Goal: Complete application form: Complete application form

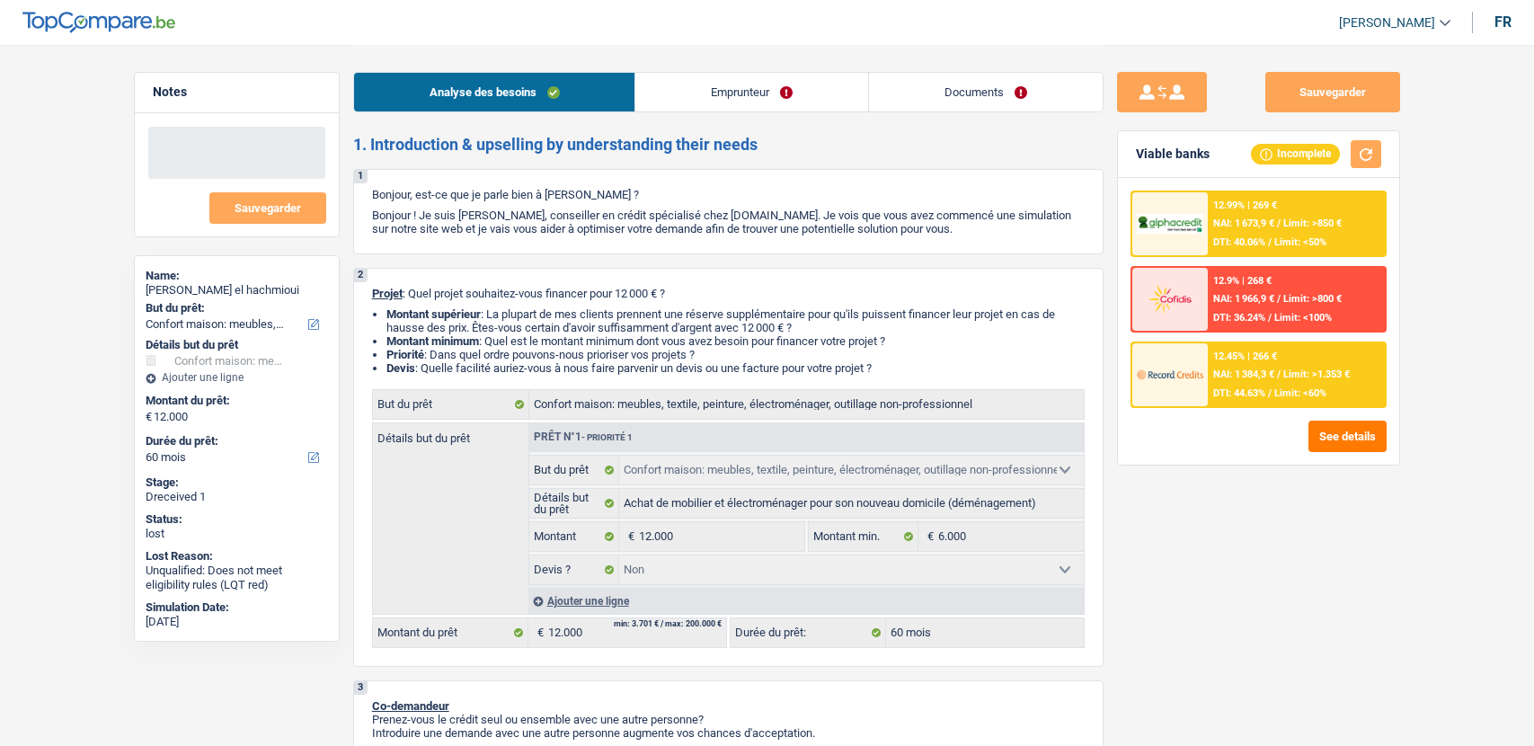
select select "household"
select select "60"
select select "household"
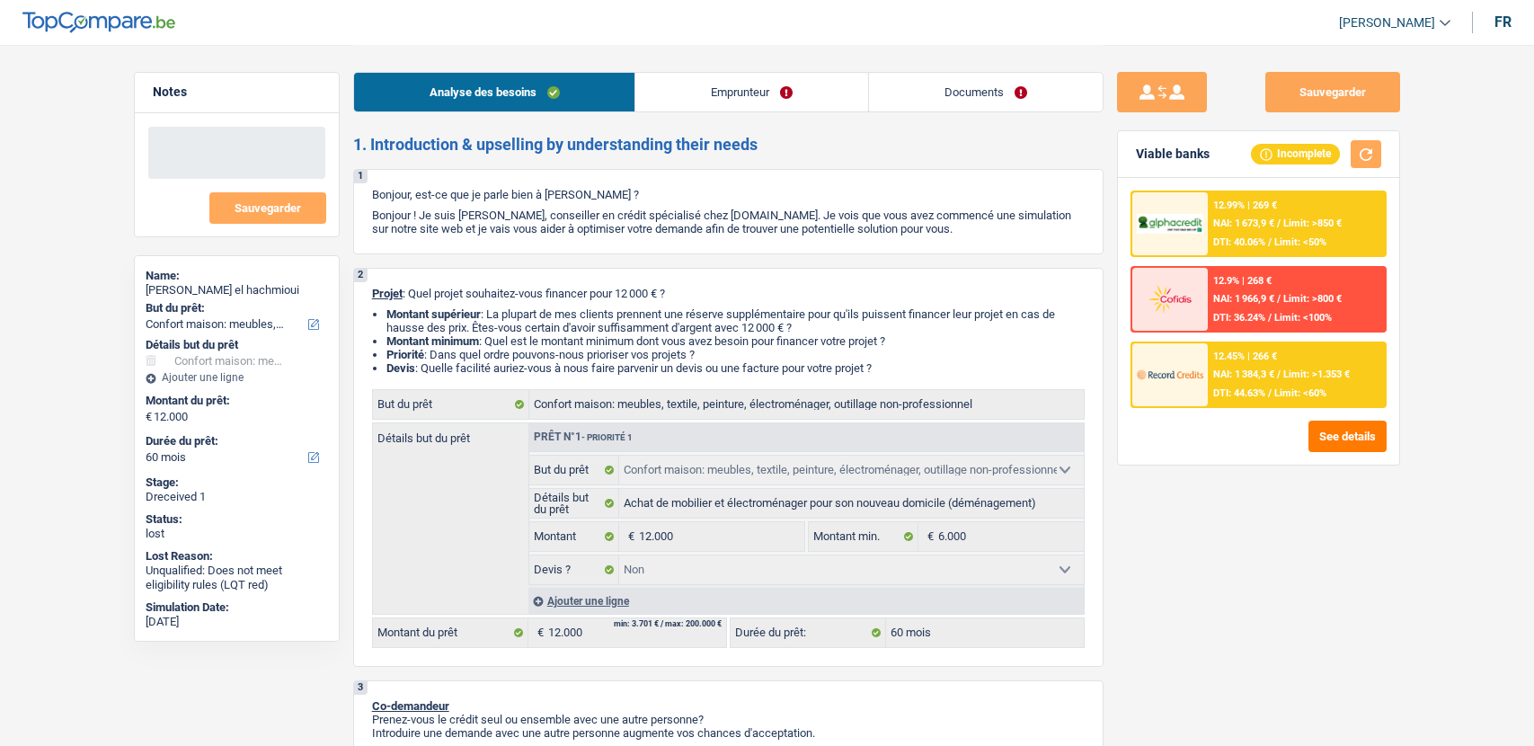
select select "false"
select select "60"
select select "independent"
select select "familyAllowances"
select select "netSalary"
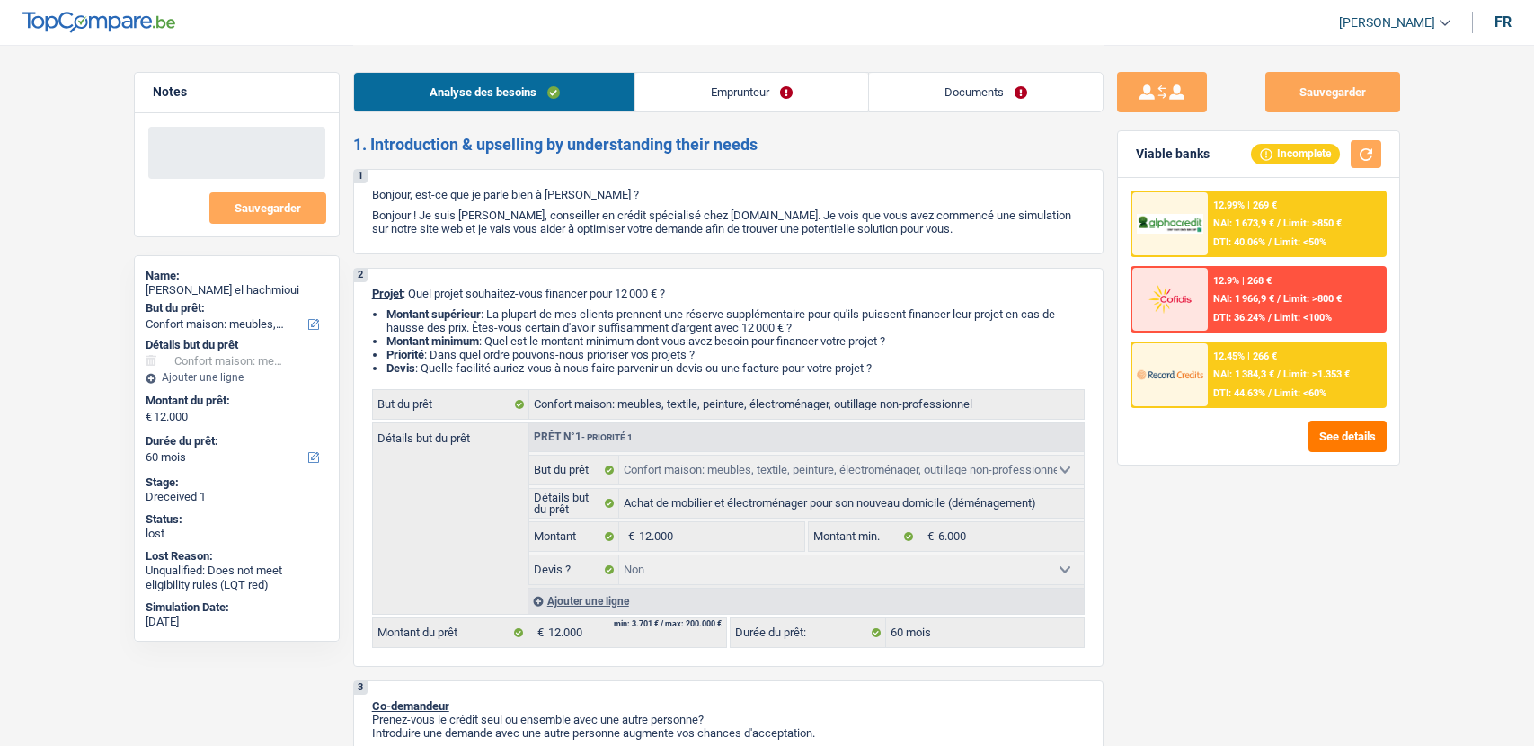
select select "rents"
select select "household"
select select "false"
select select "60"
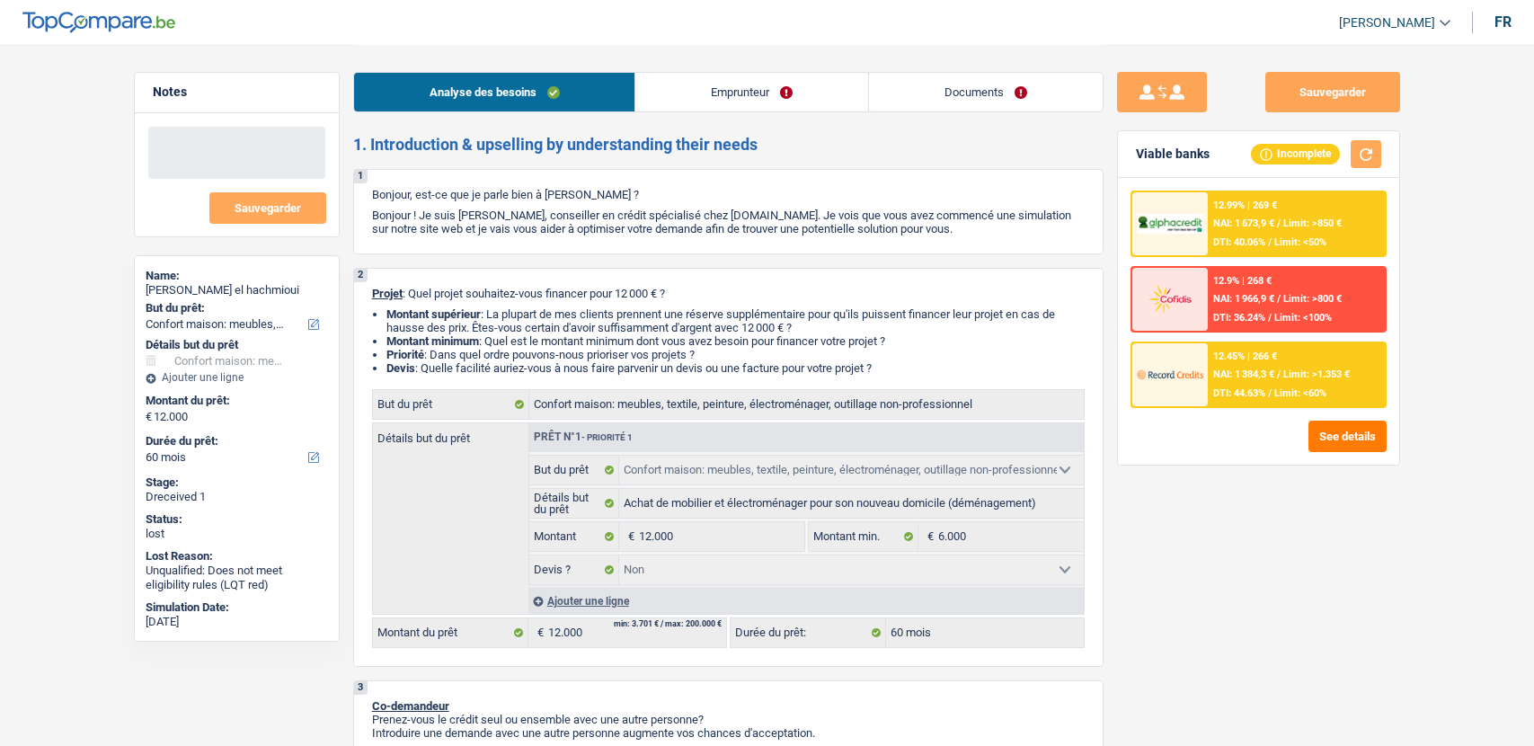
select select "60"
select select "independent"
select select "familyAllowances"
select select "netSalary"
select select "BE"
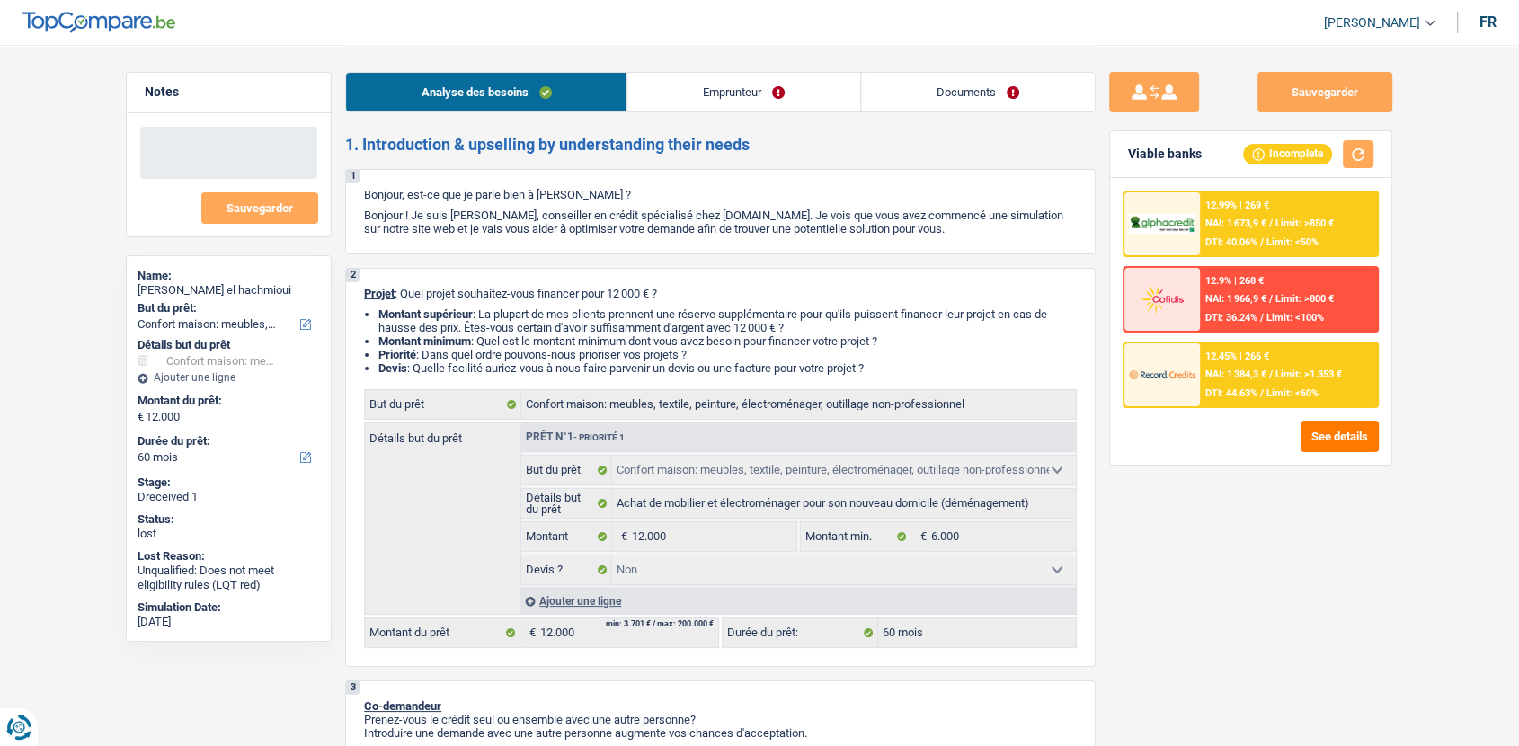
click at [748, 101] on link "Emprunteur" at bounding box center [744, 92] width 233 height 39
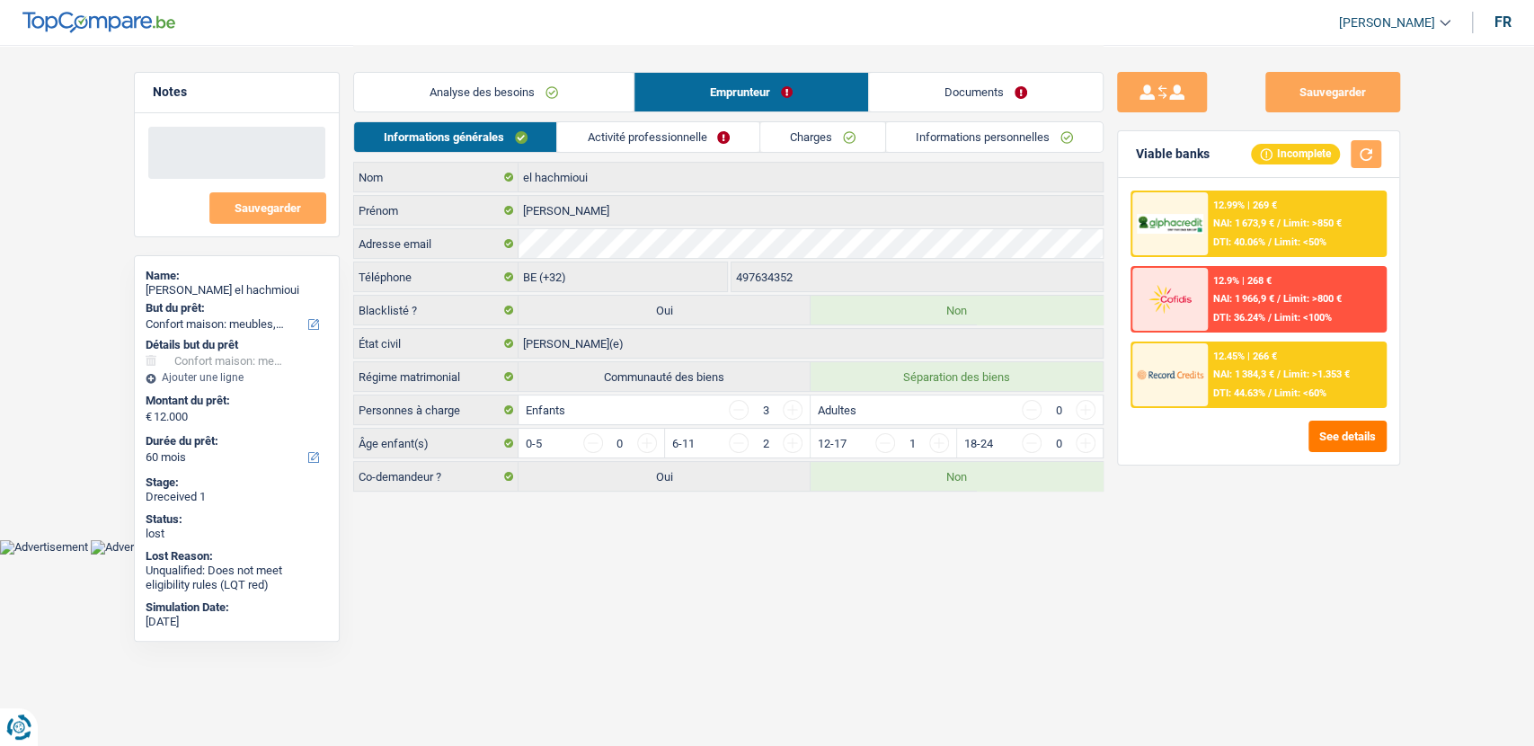
click at [661, 144] on link "Activité professionnelle" at bounding box center [658, 137] width 202 height 30
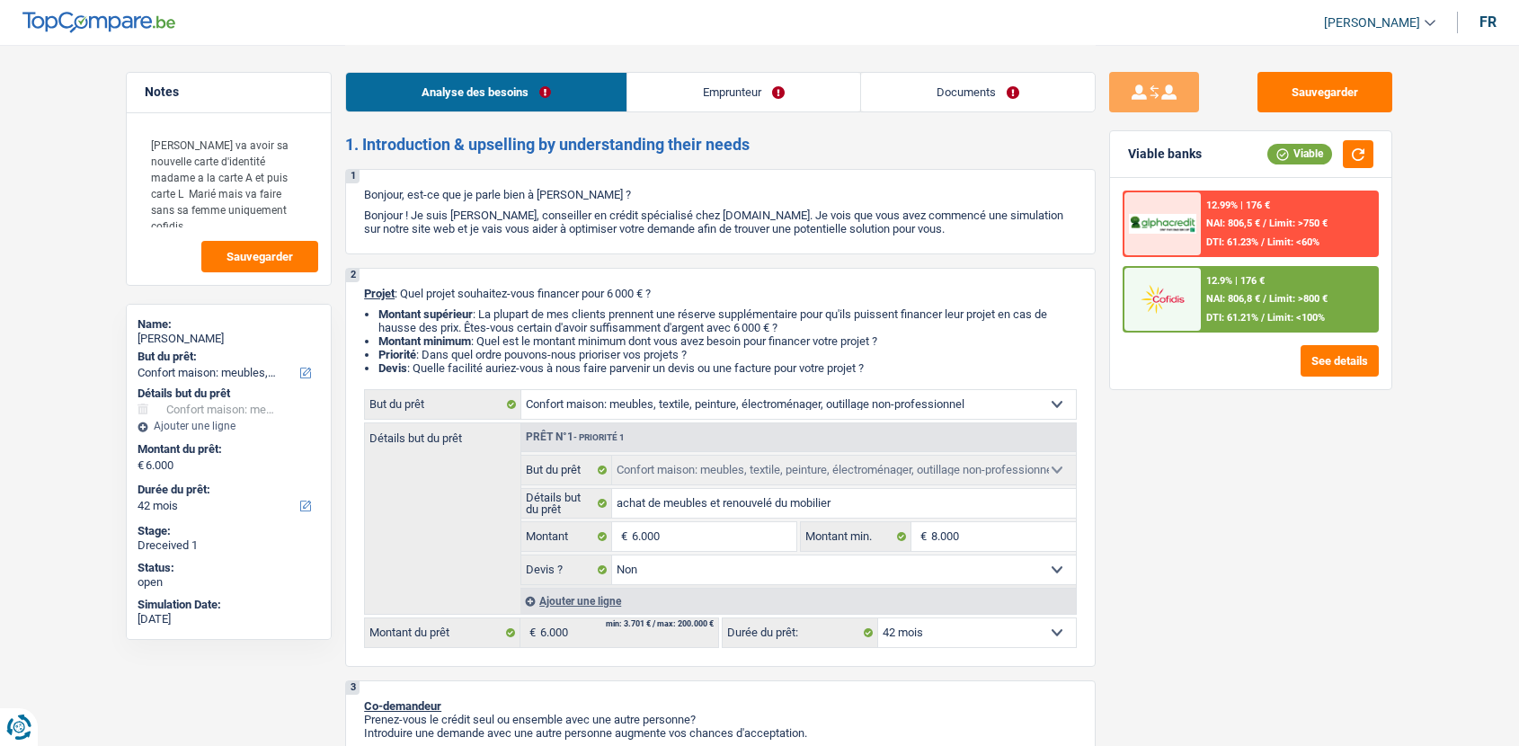
select select "household"
select select "42"
select select "household"
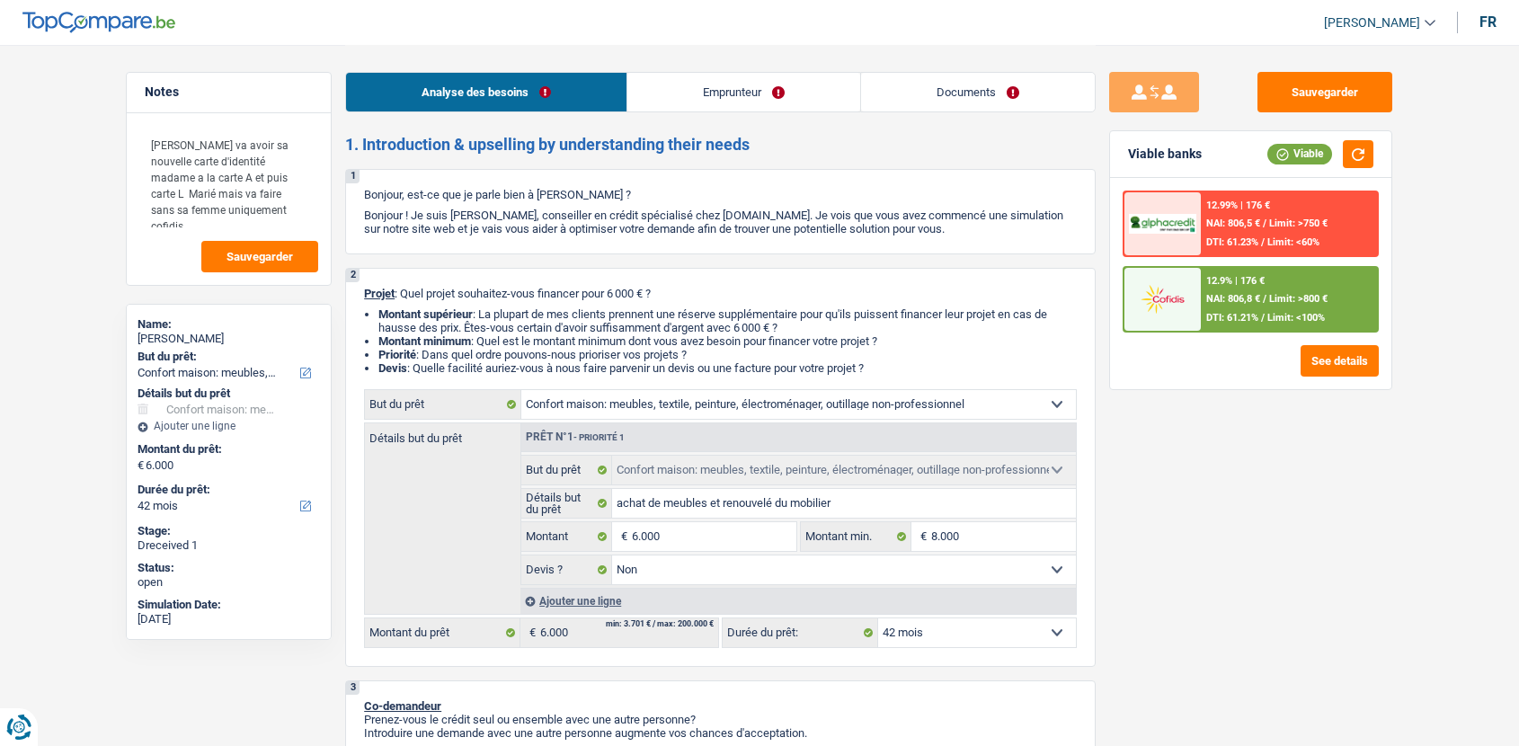
select select "false"
select select "42"
select select "worker"
select select "netSalary"
select select "familyAllowances"
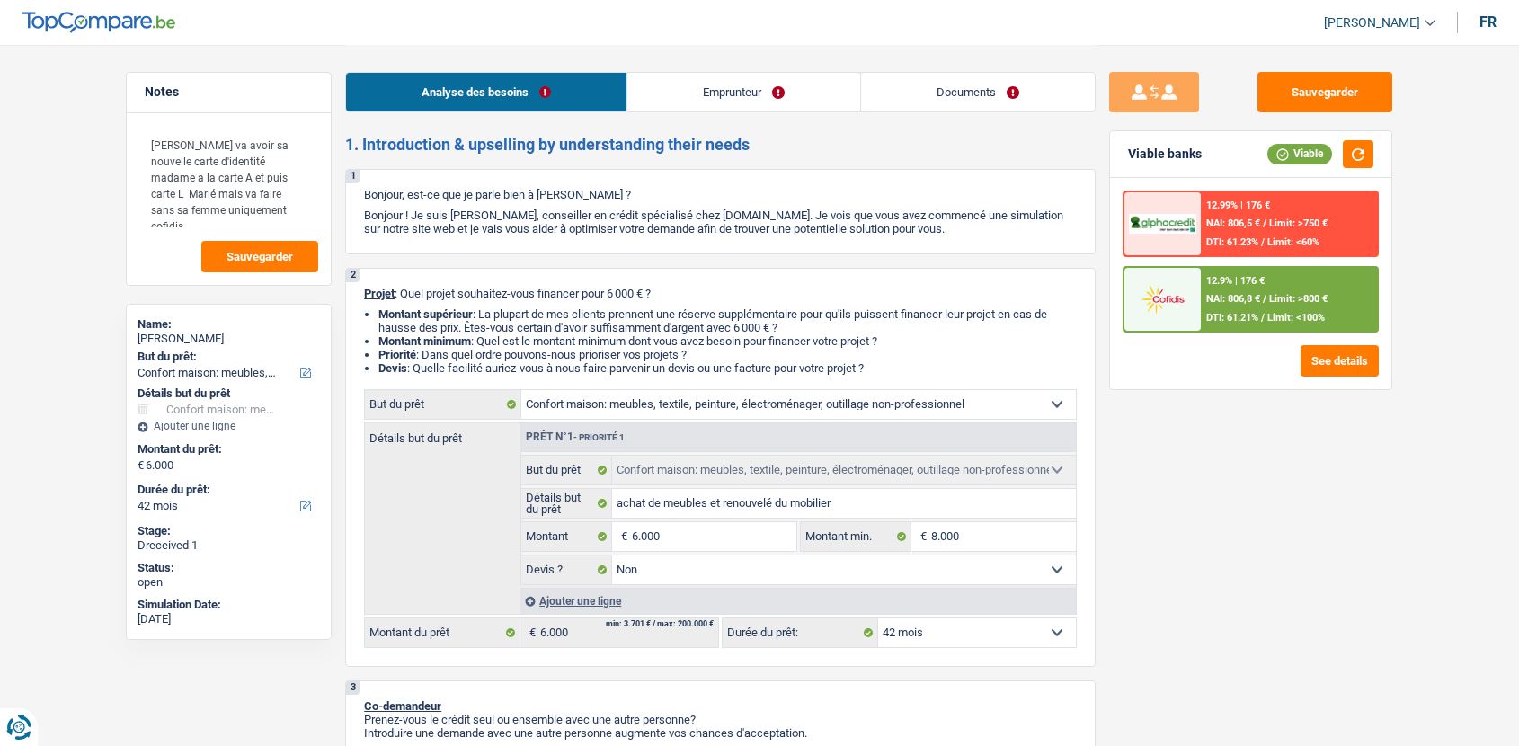
select select "rents"
select select "cardOrCredit"
select select "household"
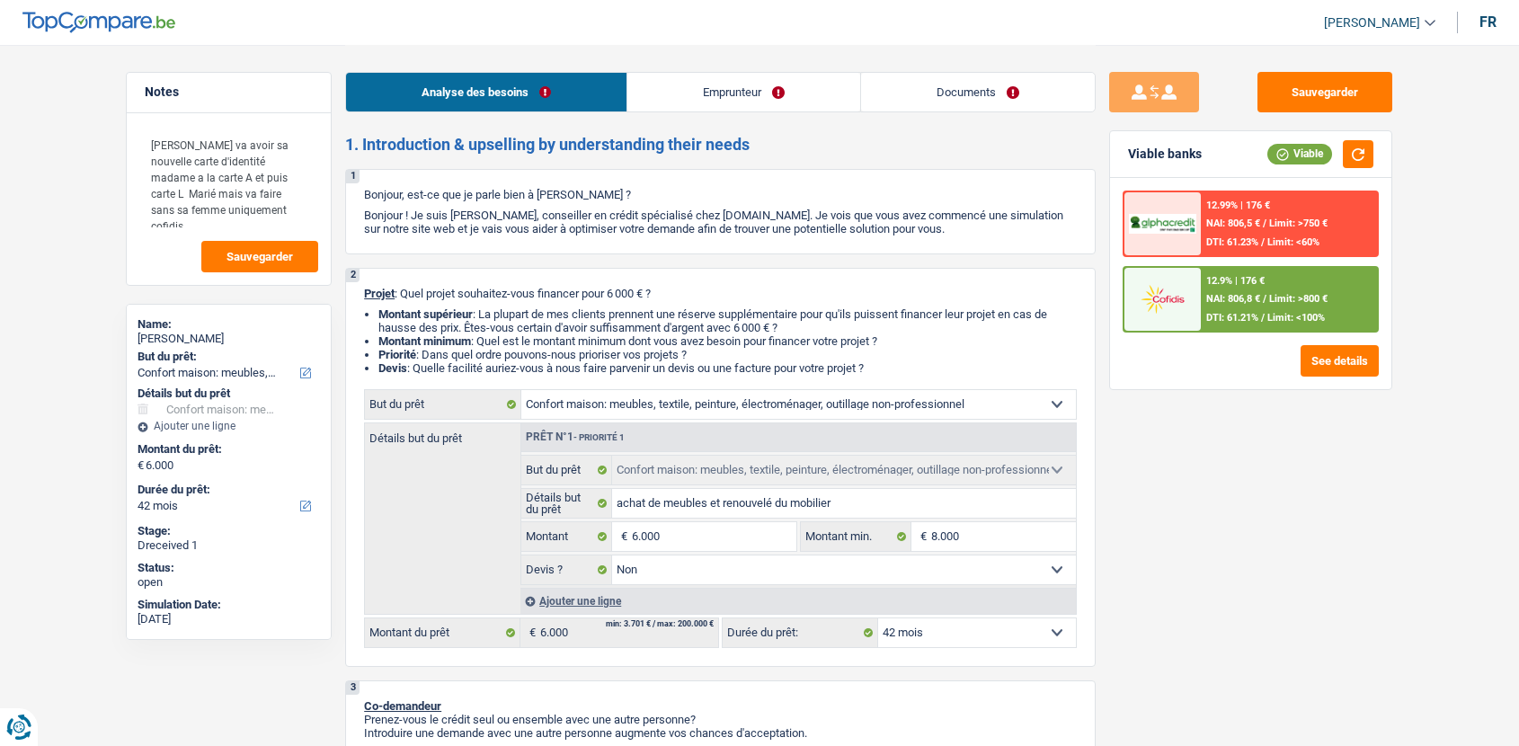
select select "false"
select select "42"
select select "household"
select select "42"
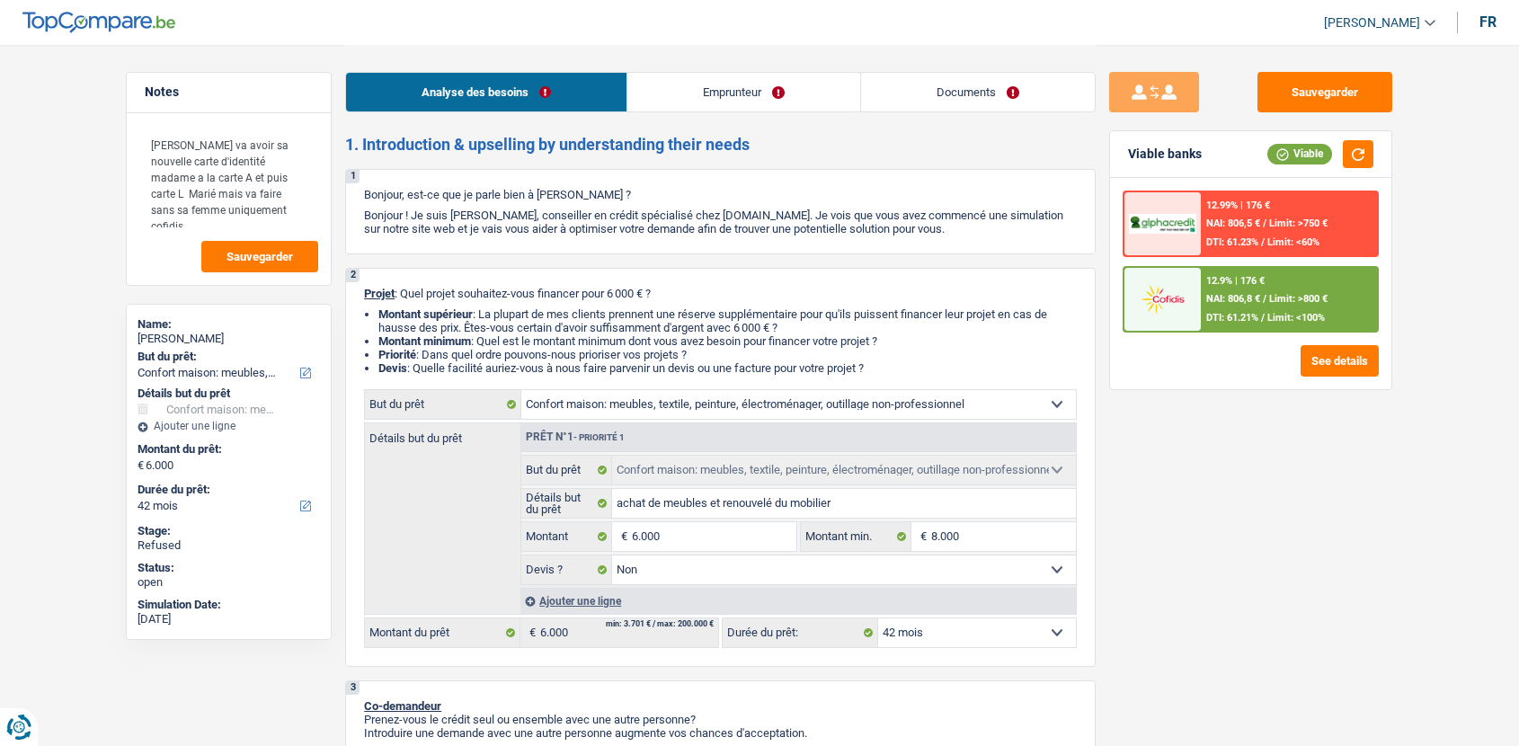
select select "household"
select select "false"
select select "42"
select select "worker"
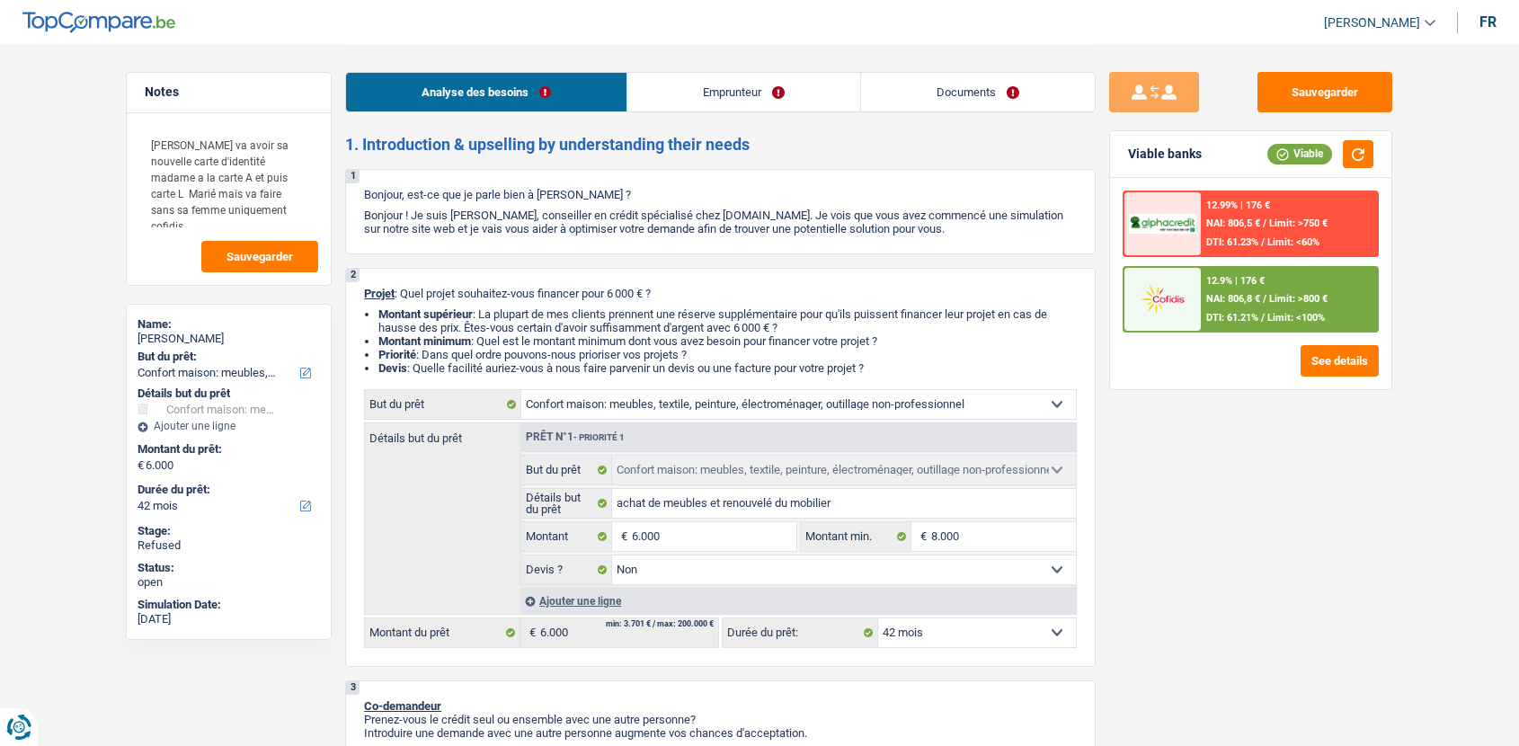
select select "netSalary"
select select "familyAllowances"
select select "rents"
select select "cardOrCredit"
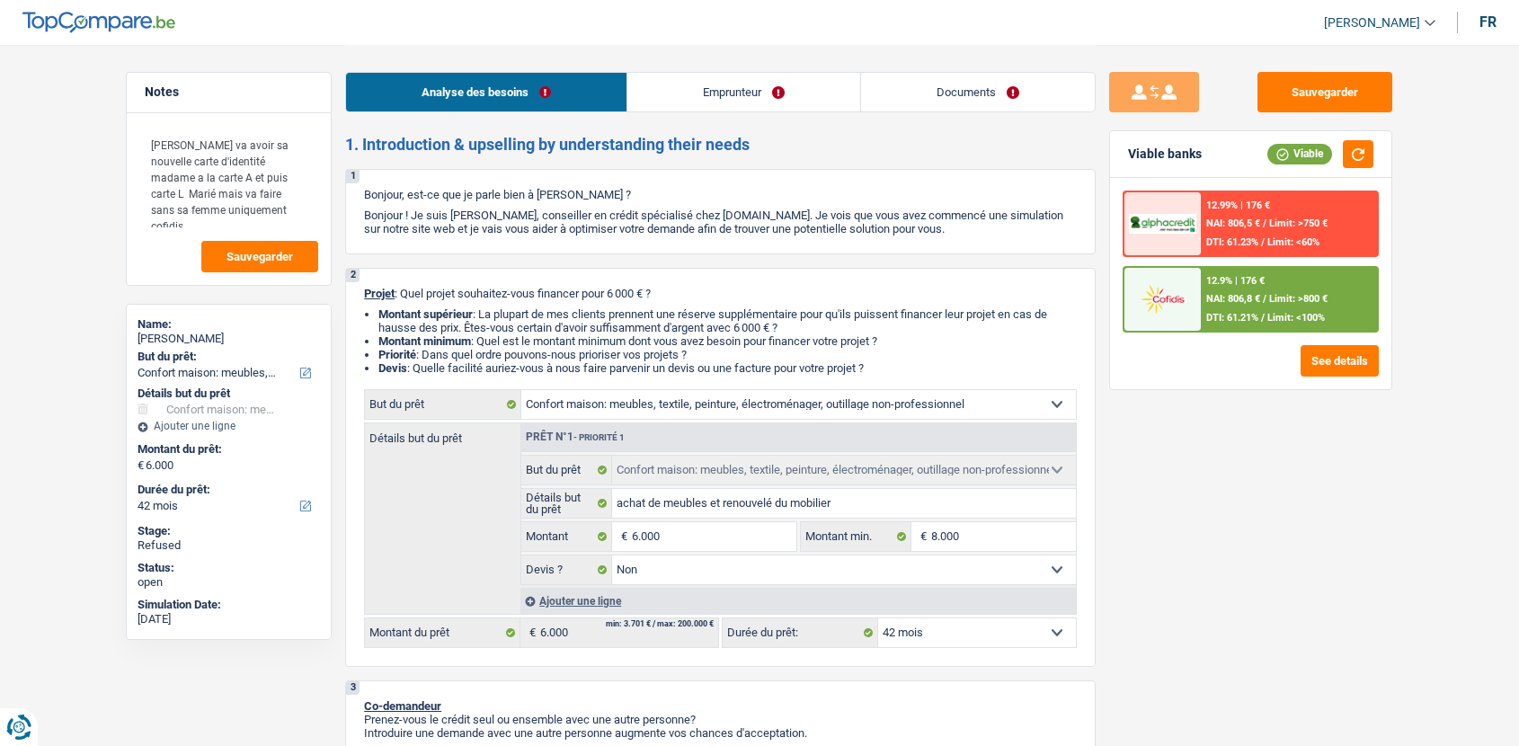
select select "household"
select select "false"
select select "42"
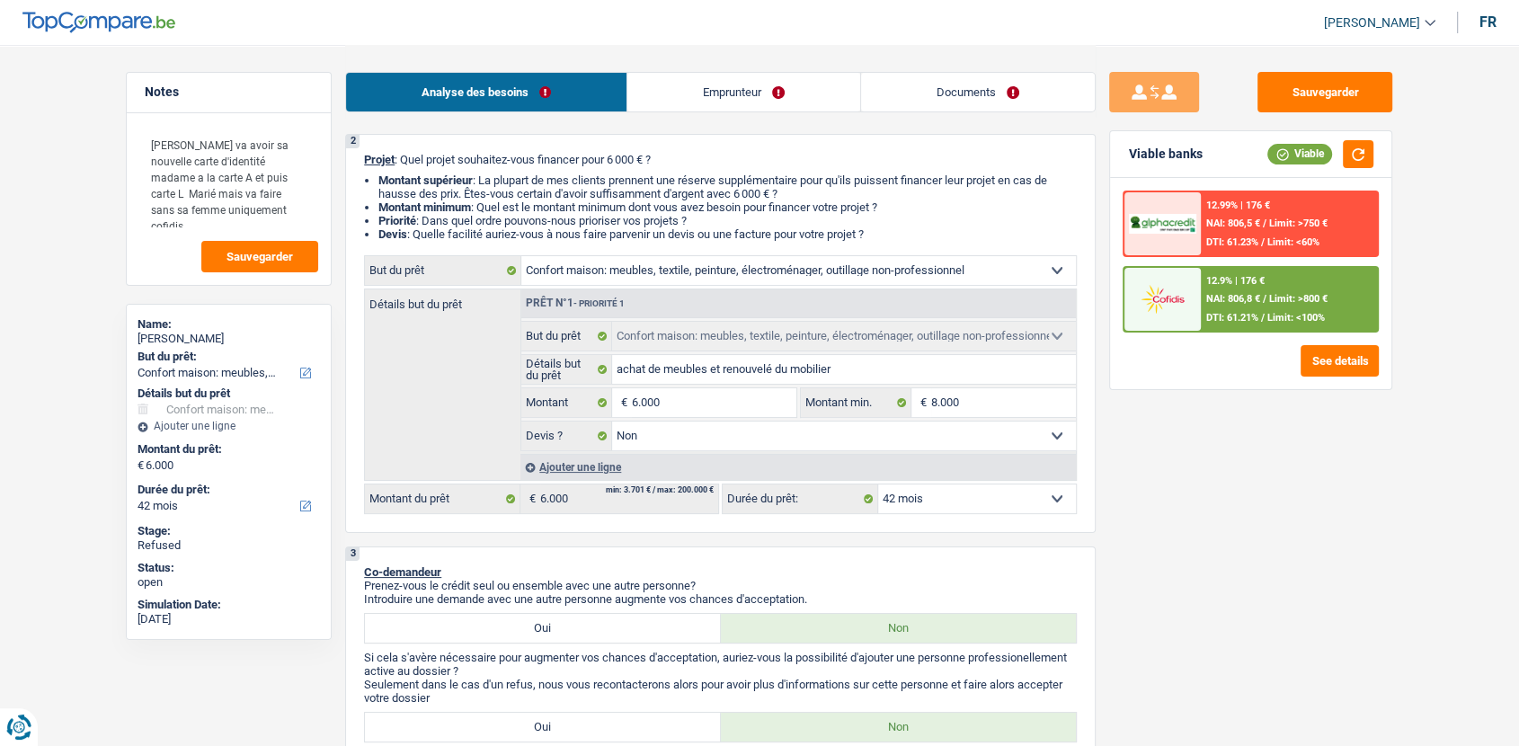
scroll to position [137, 0]
click at [1238, 298] on span "NAI: 806,8 €" at bounding box center [1233, 299] width 54 height 12
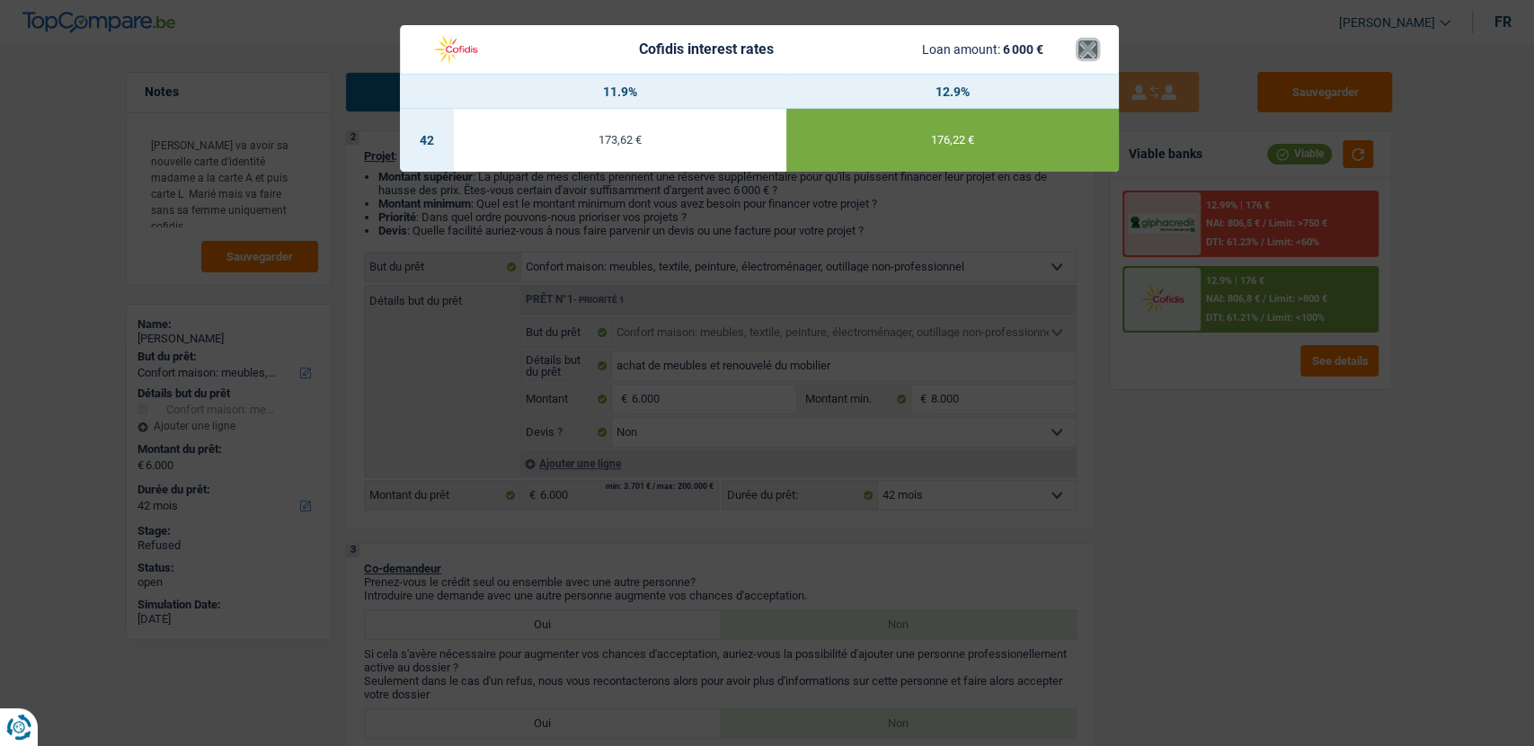
click at [1091, 55] on button "×" at bounding box center [1087, 49] width 19 height 18
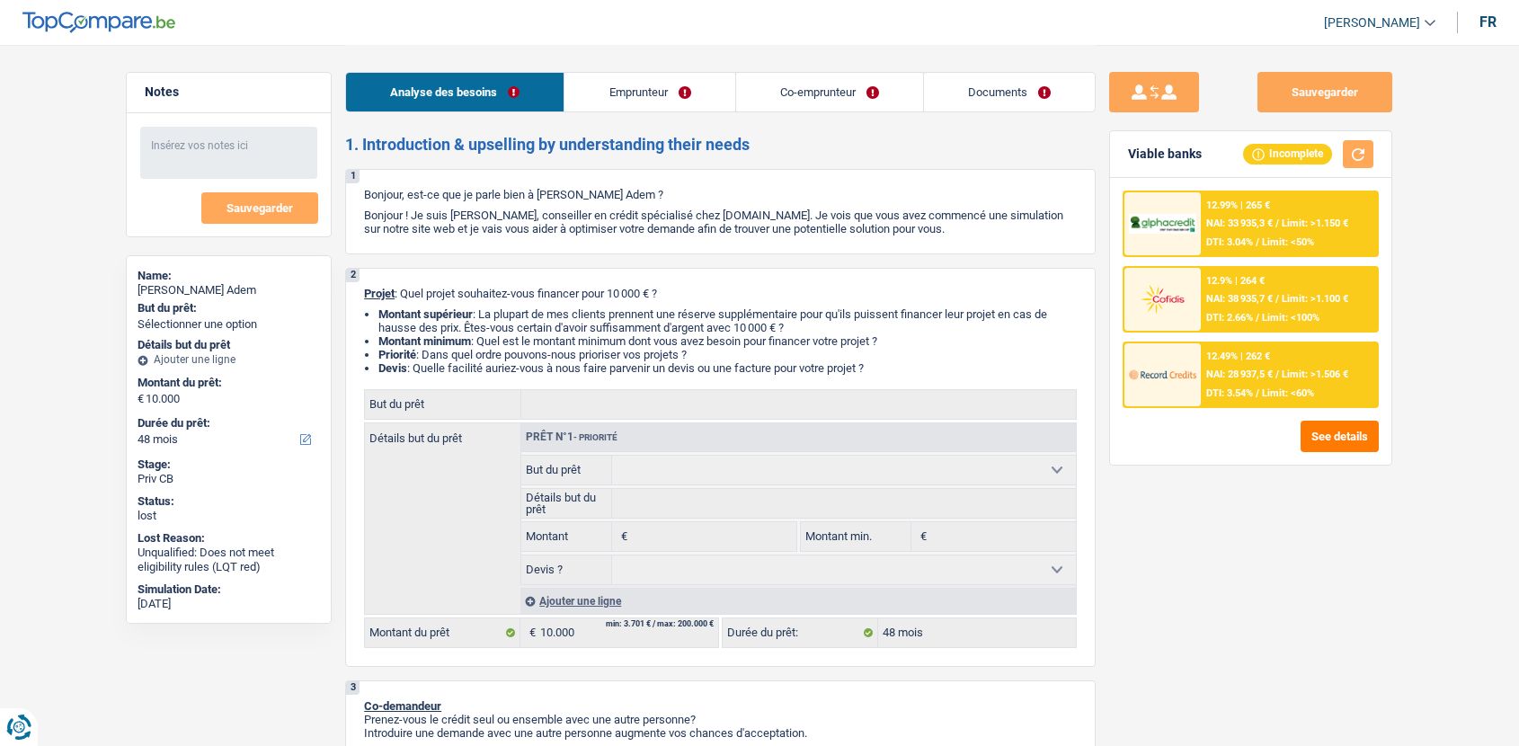
select select "48"
select select "cpasMargin"
select select "other"
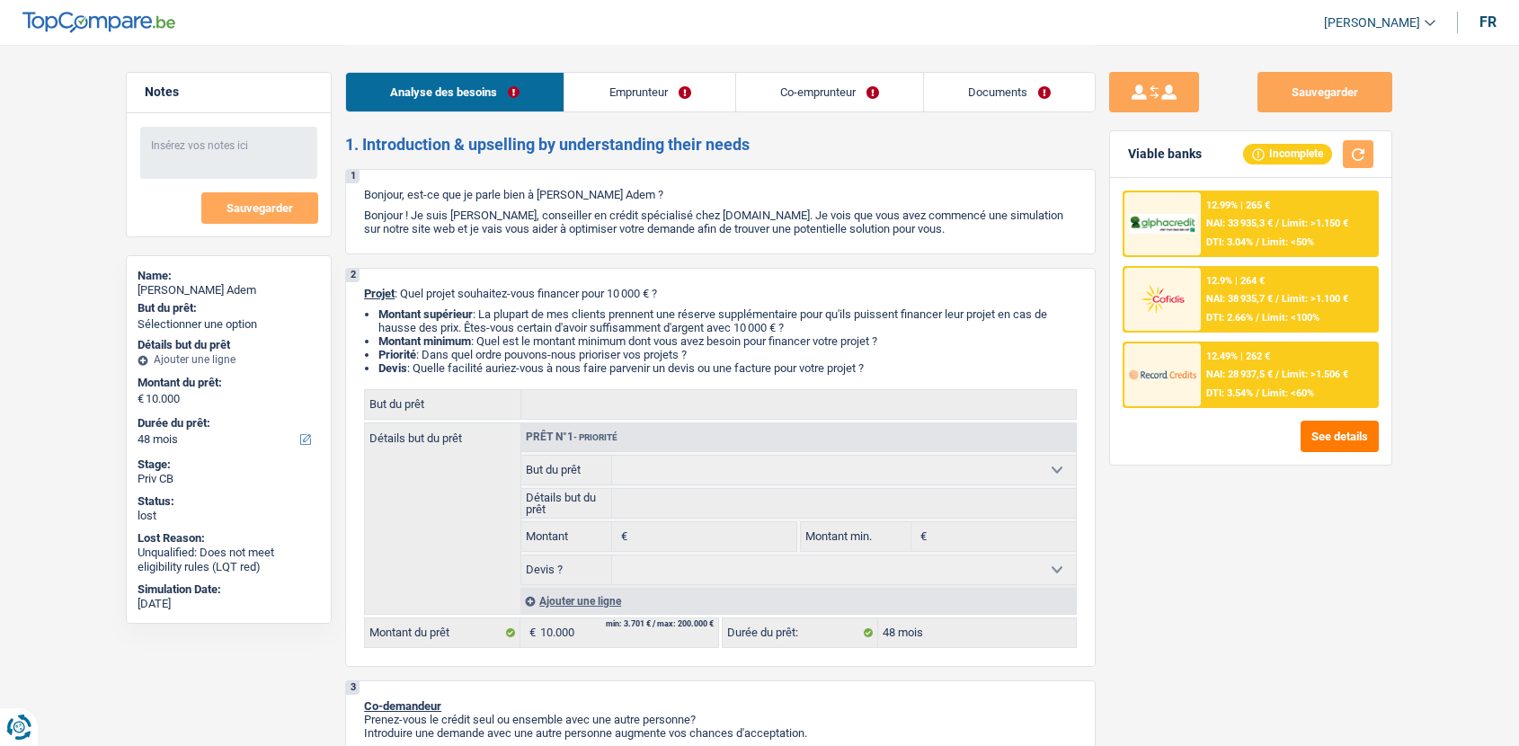
select select "familyAllowances"
select select "socialSecurity"
select select "rents"
select select "48"
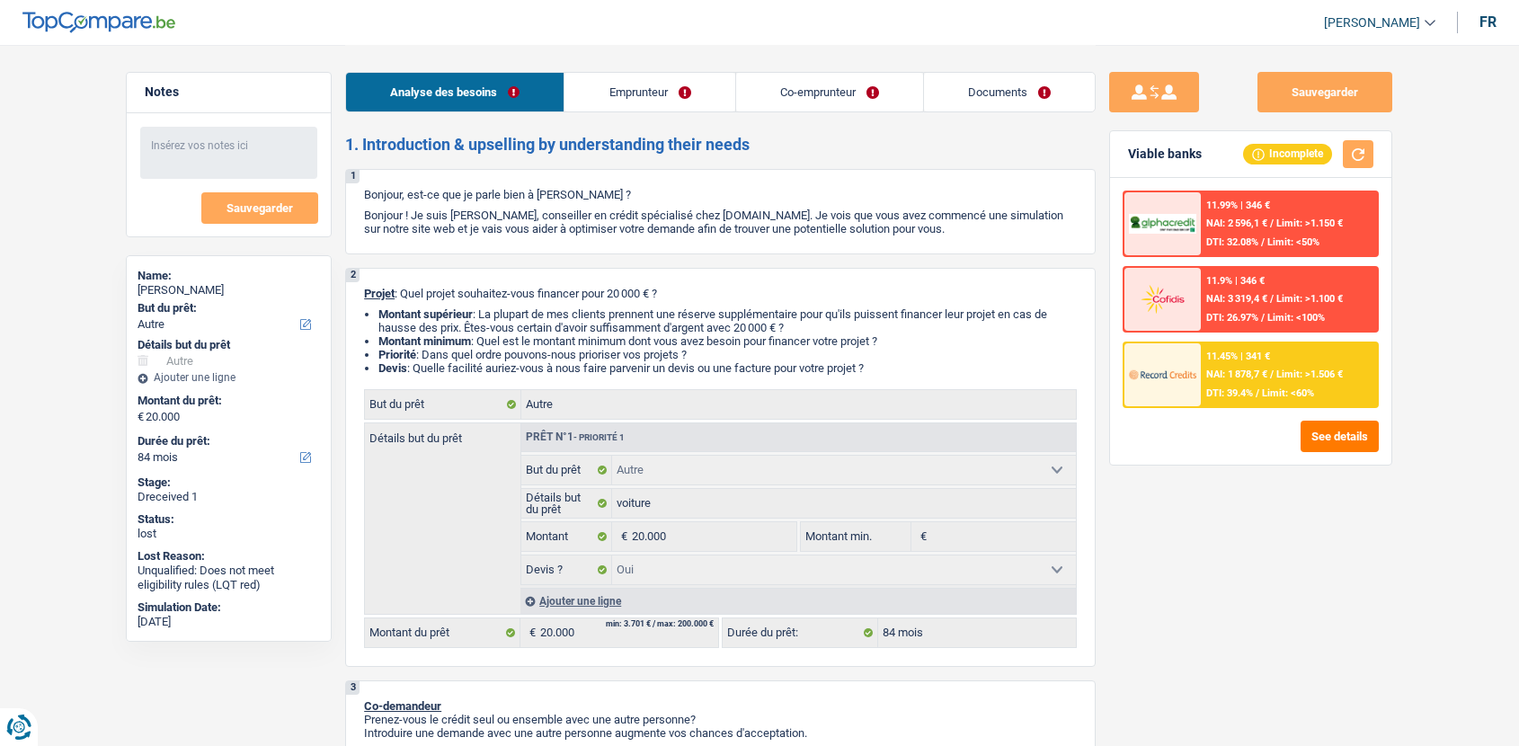
select select "other"
select select "84"
select select "other"
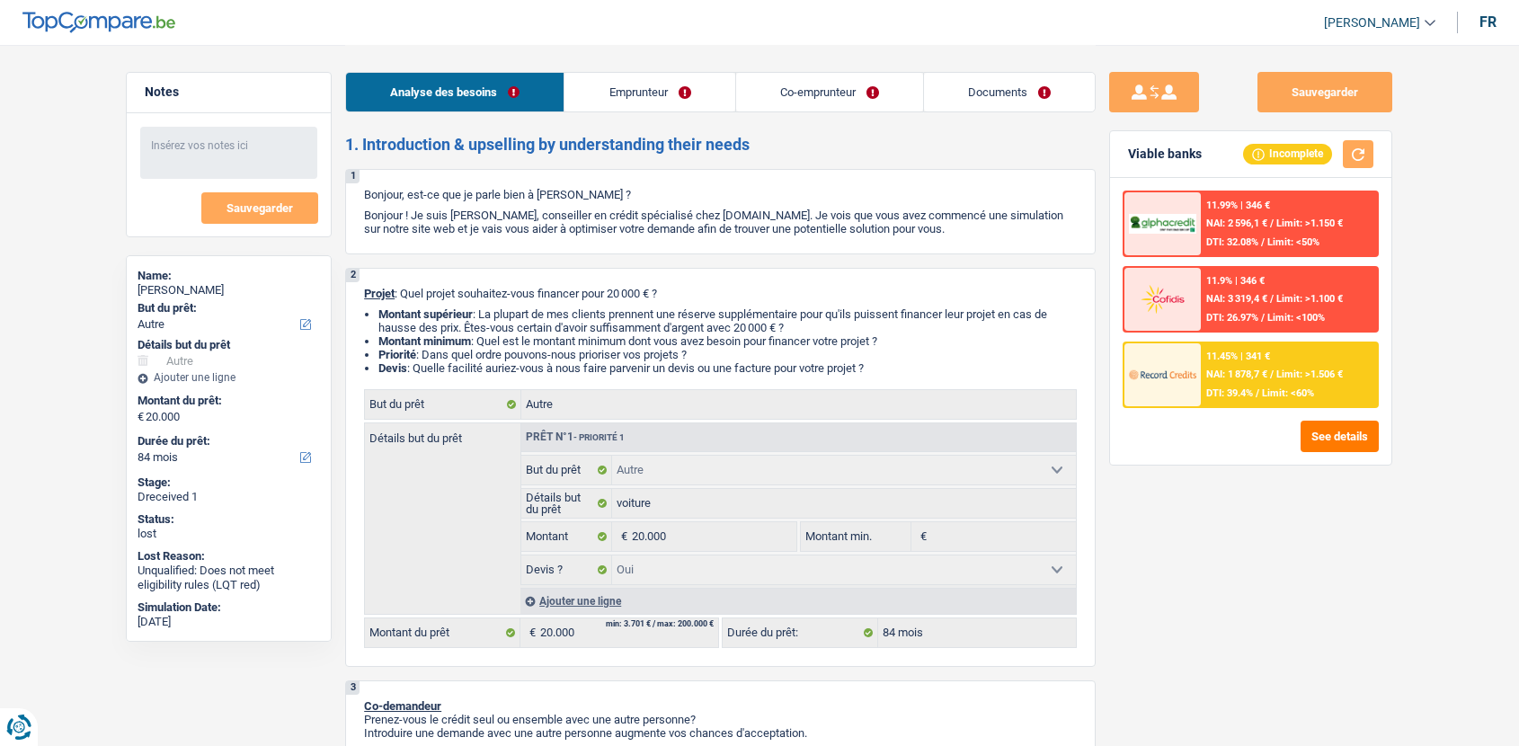
select select "yes"
select select "84"
select select "mutuality"
select select "invalid"
select select "mutualityIndemnity"
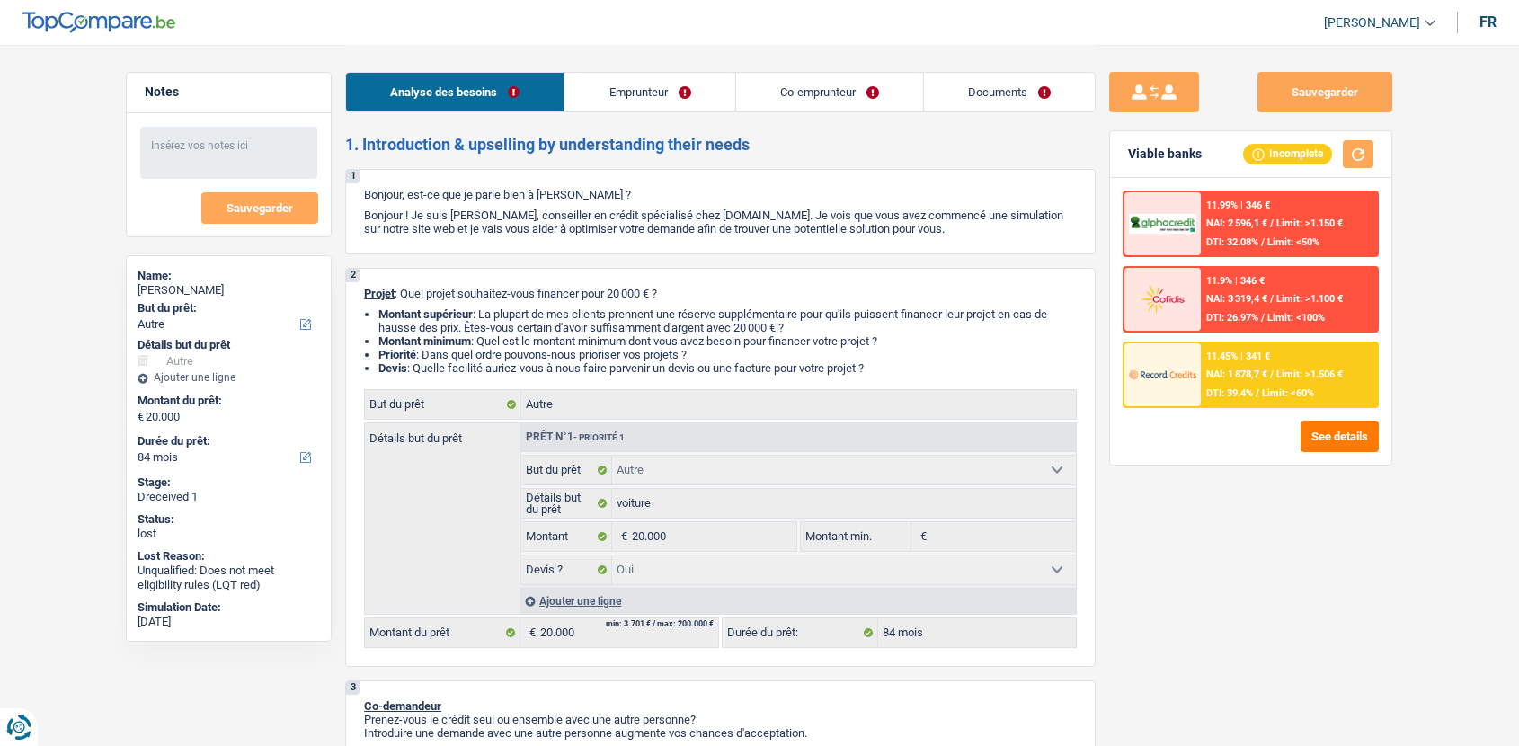
select select "disabilityPension"
select select "familyAllowances"
select select "alimony"
select select "rents"
select select "other"
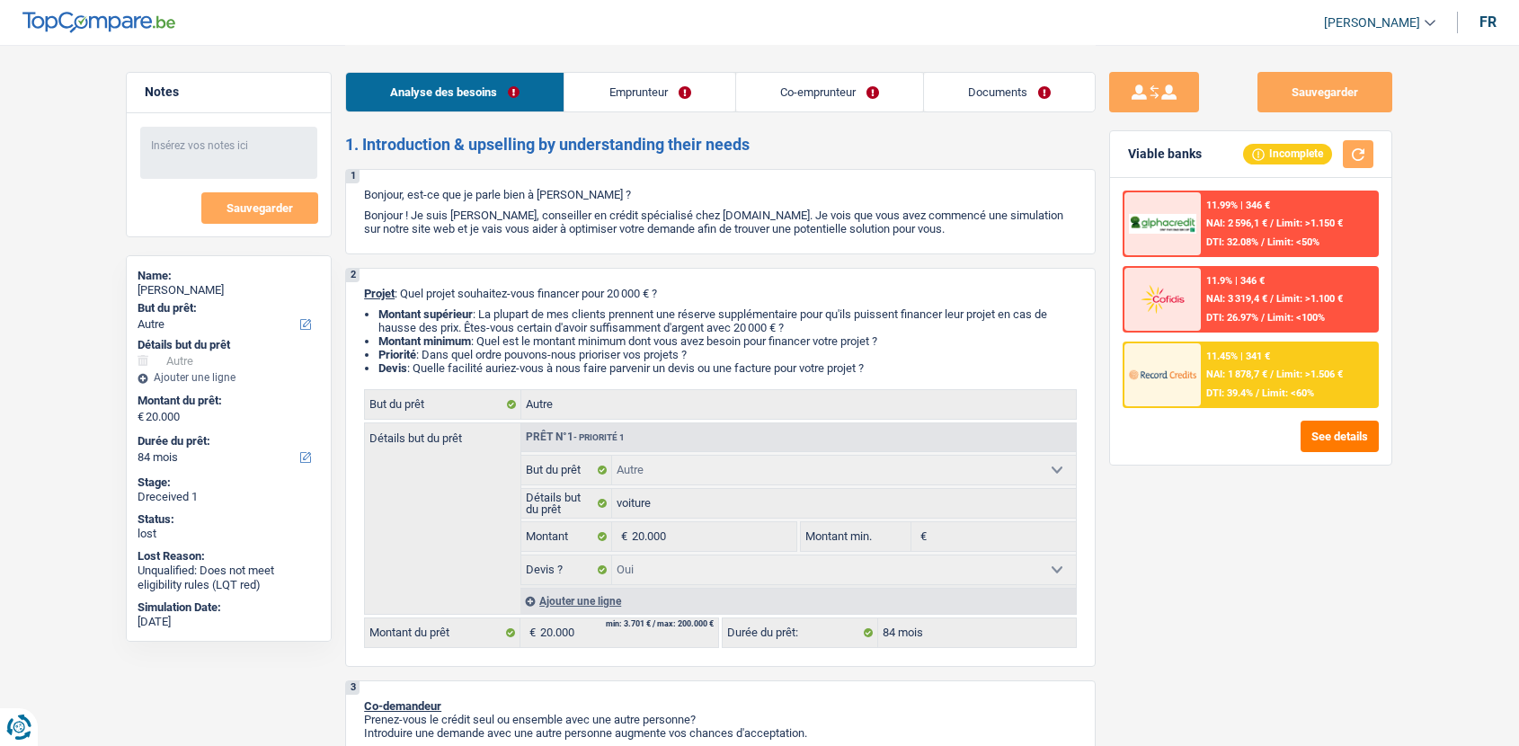
select select "other"
select select "yes"
select select "84"
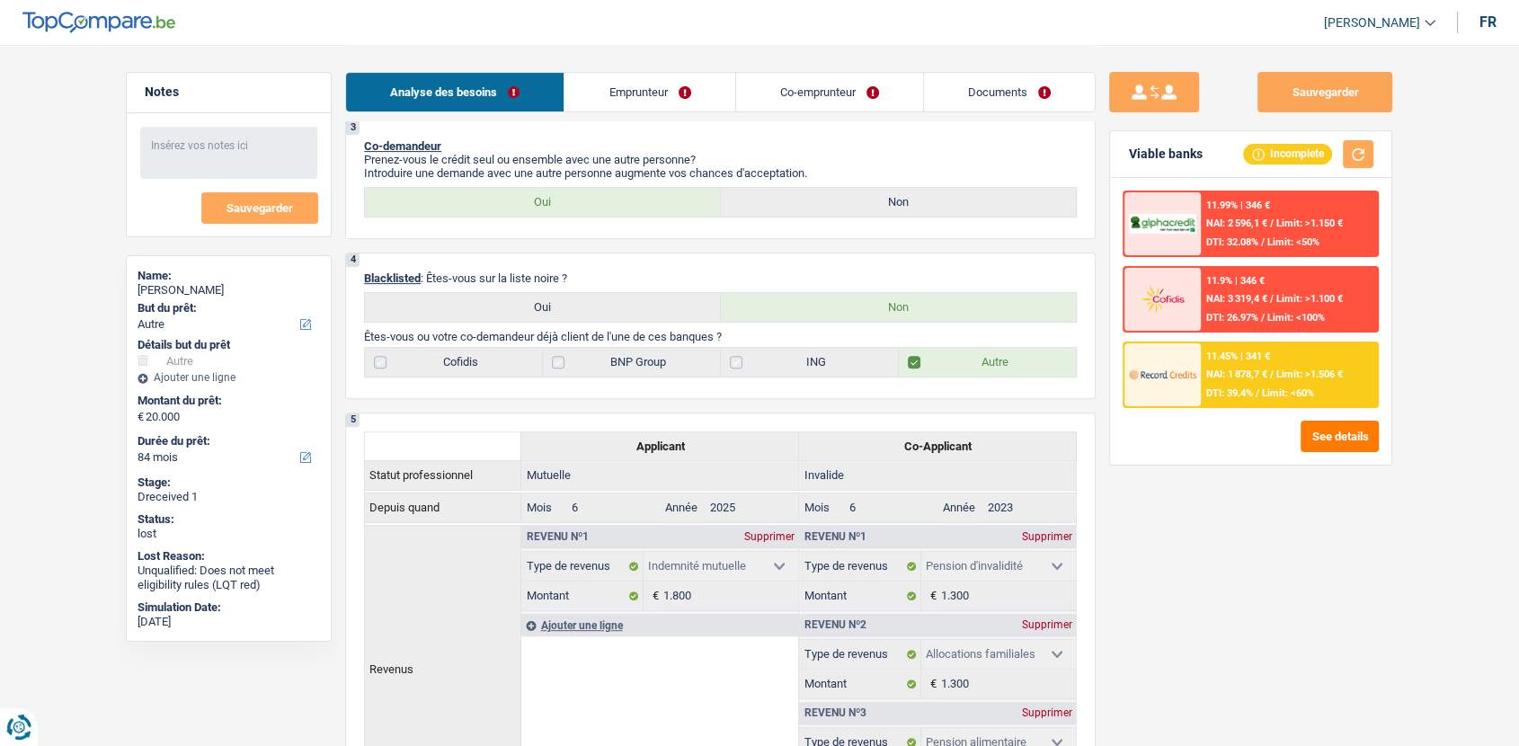
scroll to position [522, 0]
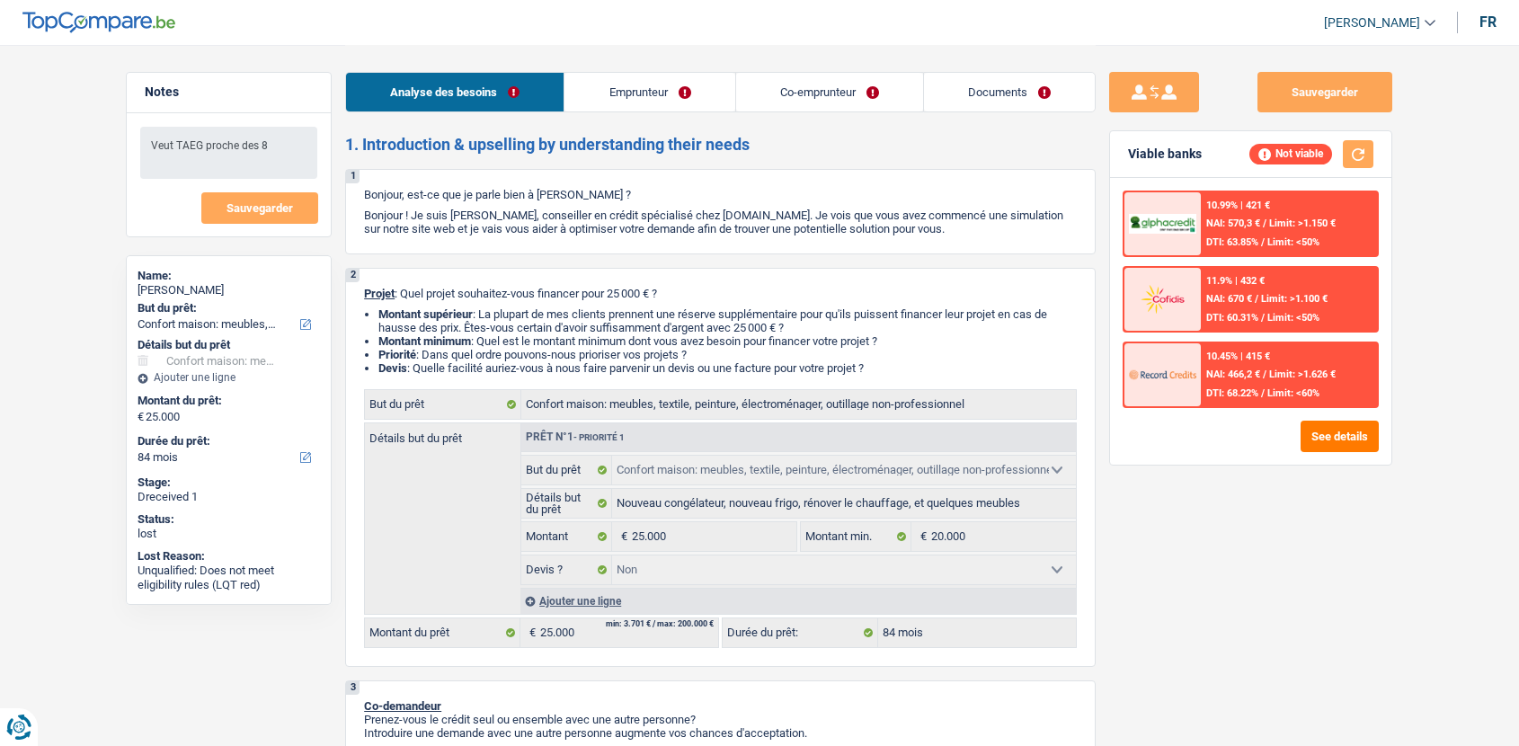
select select "household"
select select "84"
select select "household"
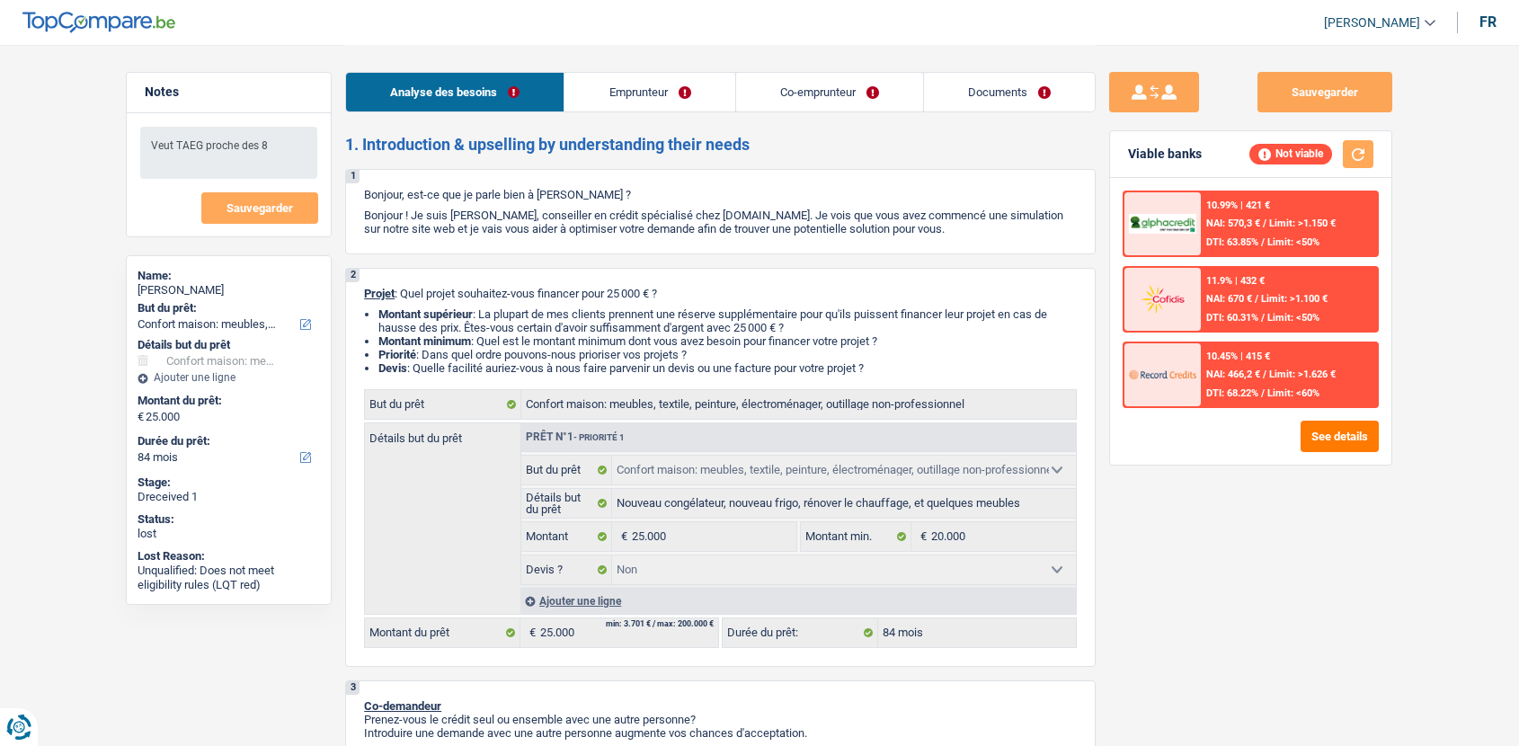
select select "false"
select select "84"
select select "mutuality"
select select "noProfession"
select select "mutualityIndemnity"
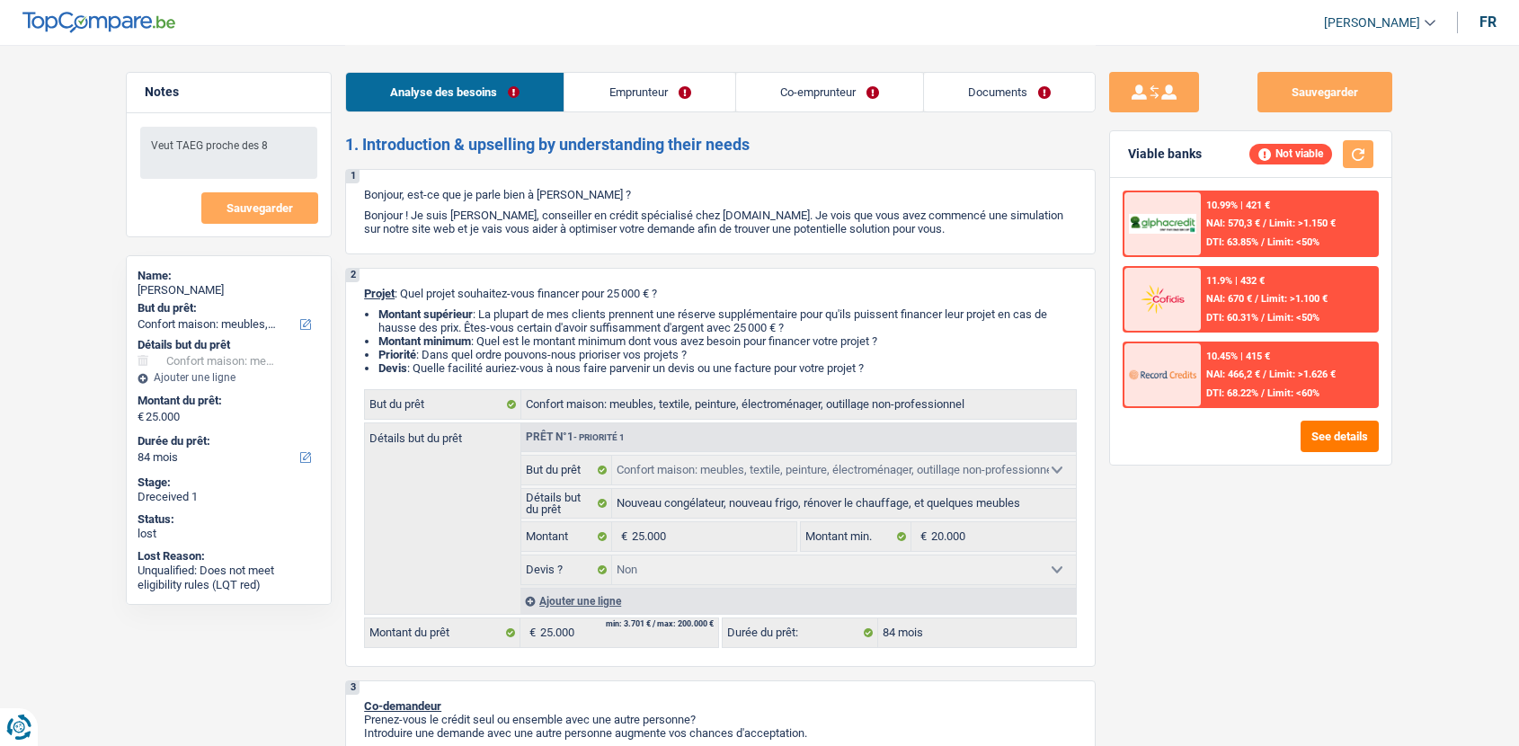
select select "familyAllowances"
select select "rents"
select select "household"
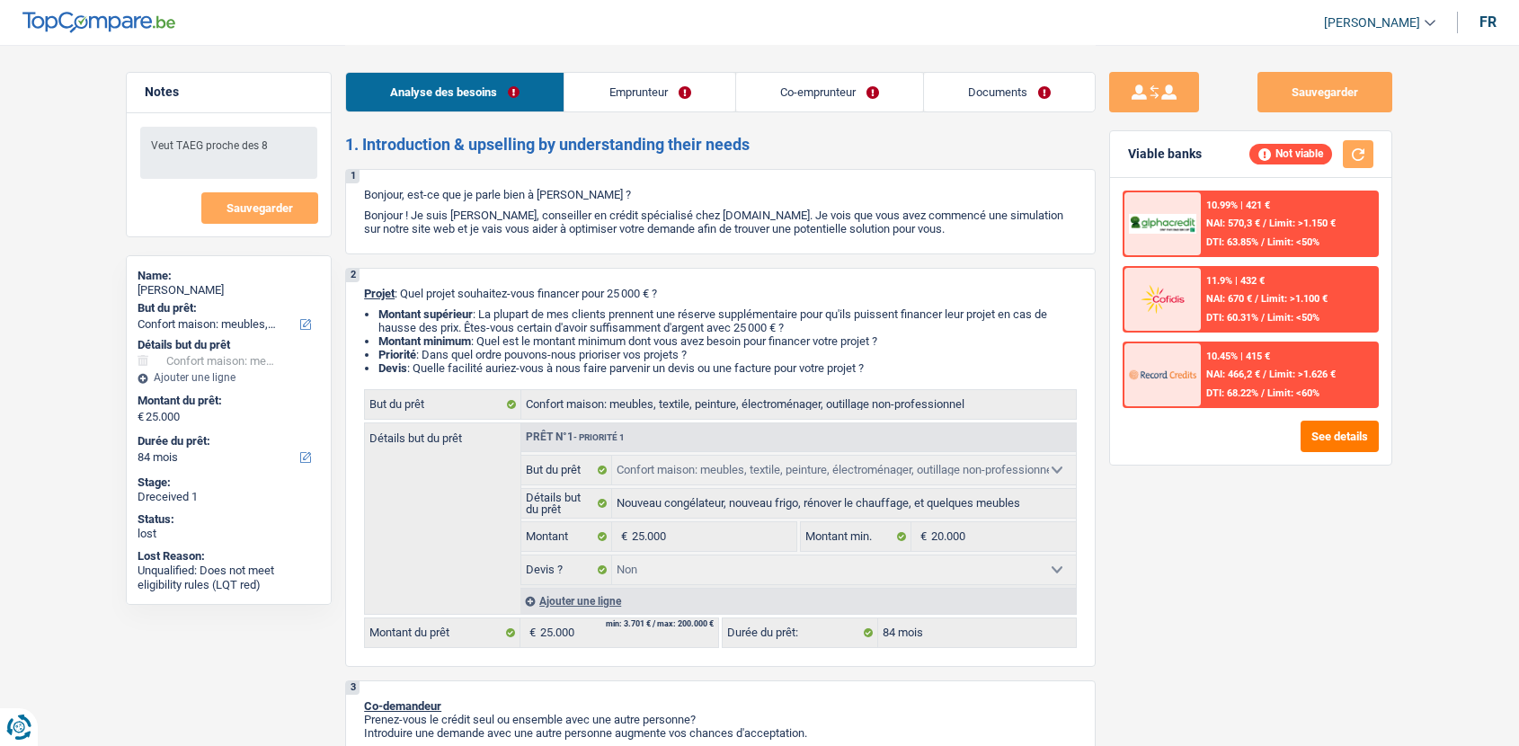
select select "false"
select select "84"
select select "32"
select select "cohabitation"
click at [689, 101] on link "Emprunteur" at bounding box center [649, 92] width 170 height 39
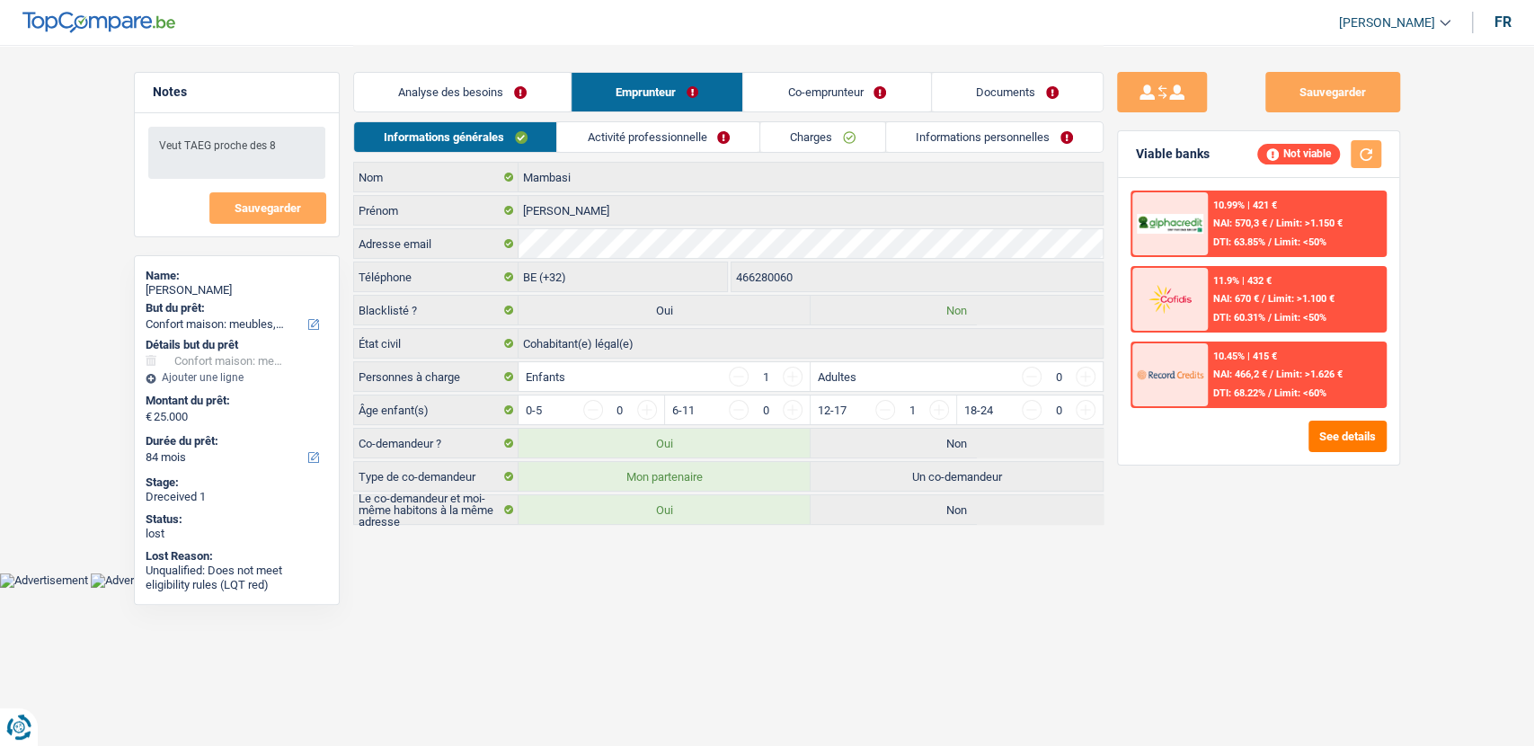
click at [640, 135] on link "Activité professionnelle" at bounding box center [658, 137] width 202 height 30
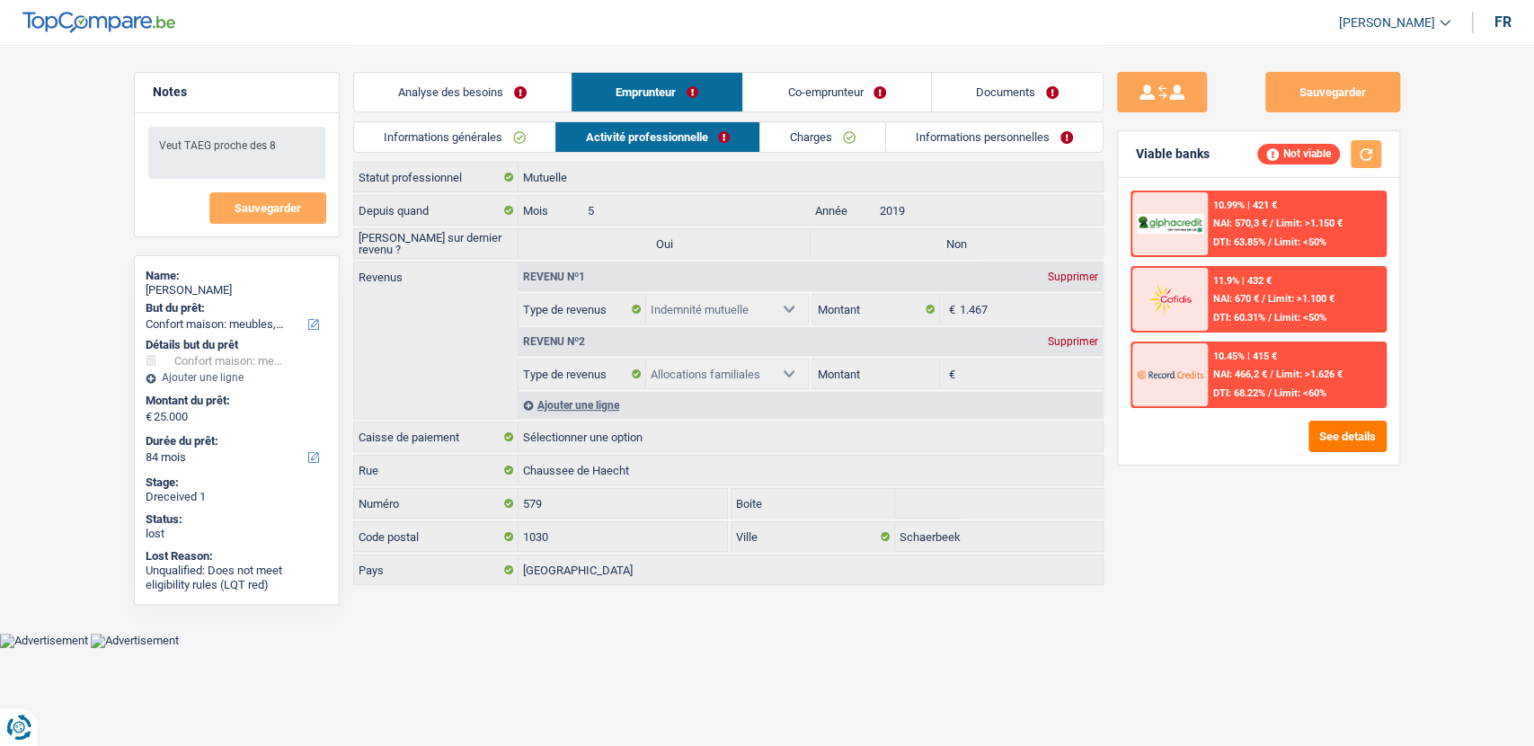
click at [792, 87] on link "Co-emprunteur" at bounding box center [836, 92] width 187 height 39
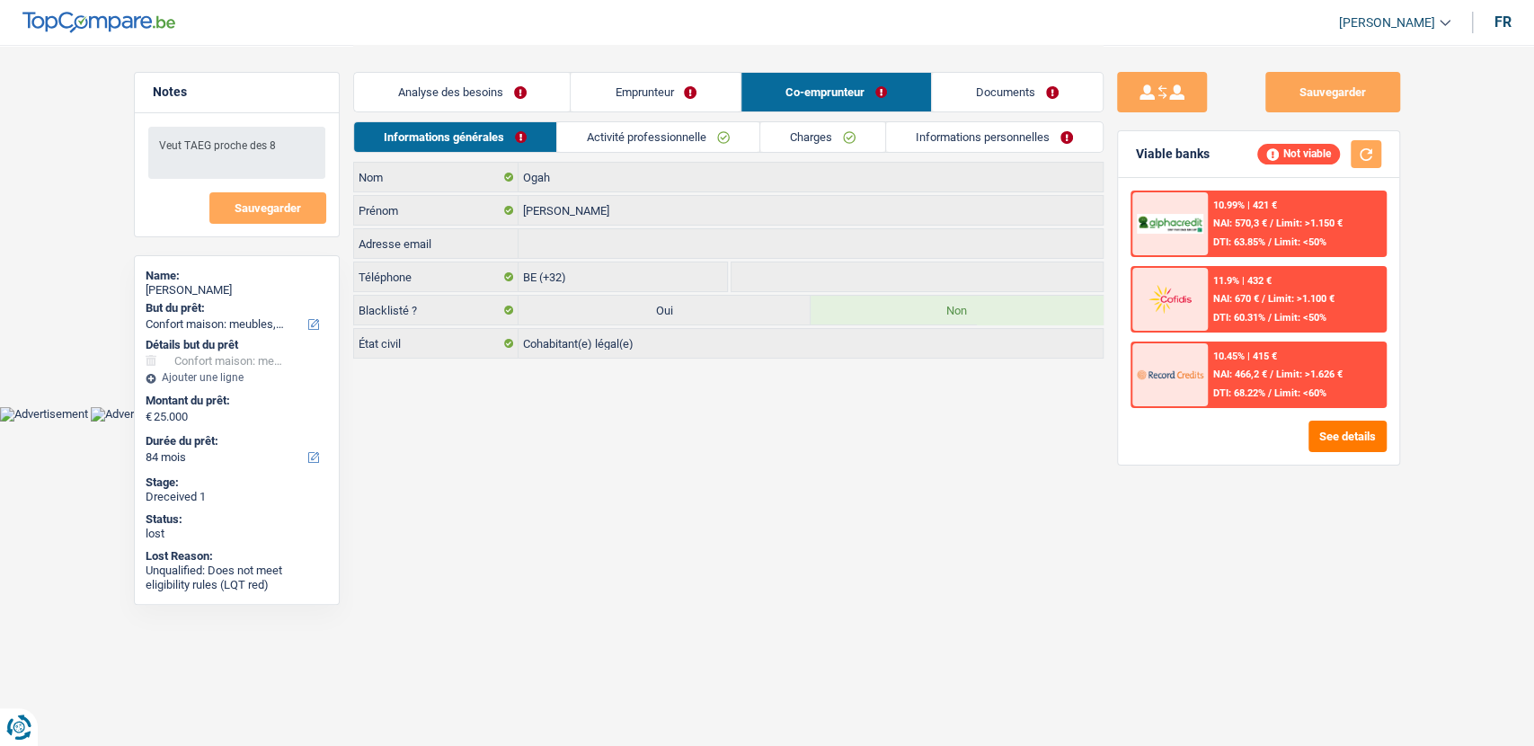
click at [662, 135] on link "Activité professionnelle" at bounding box center [658, 137] width 202 height 30
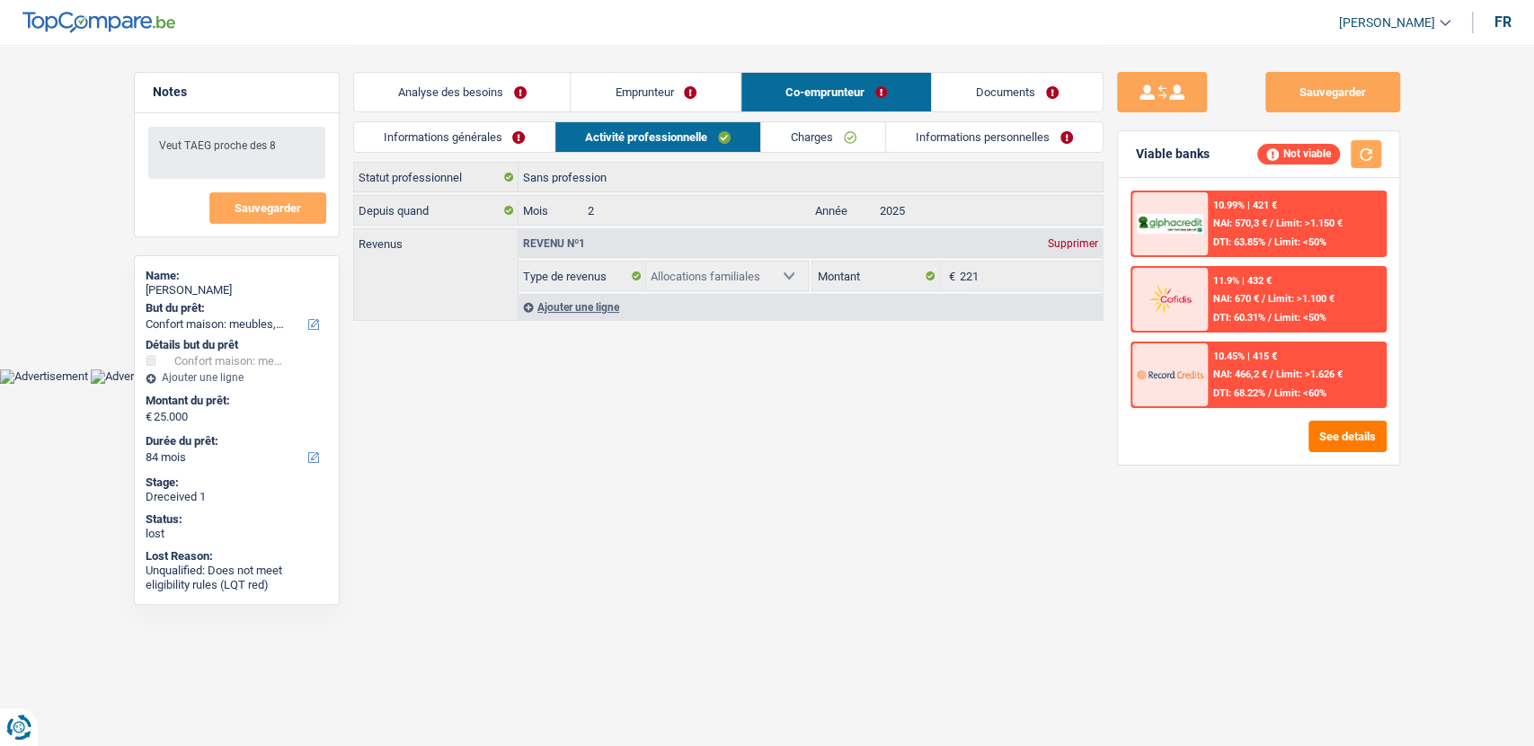
click at [647, 100] on link "Emprunteur" at bounding box center [656, 92] width 170 height 39
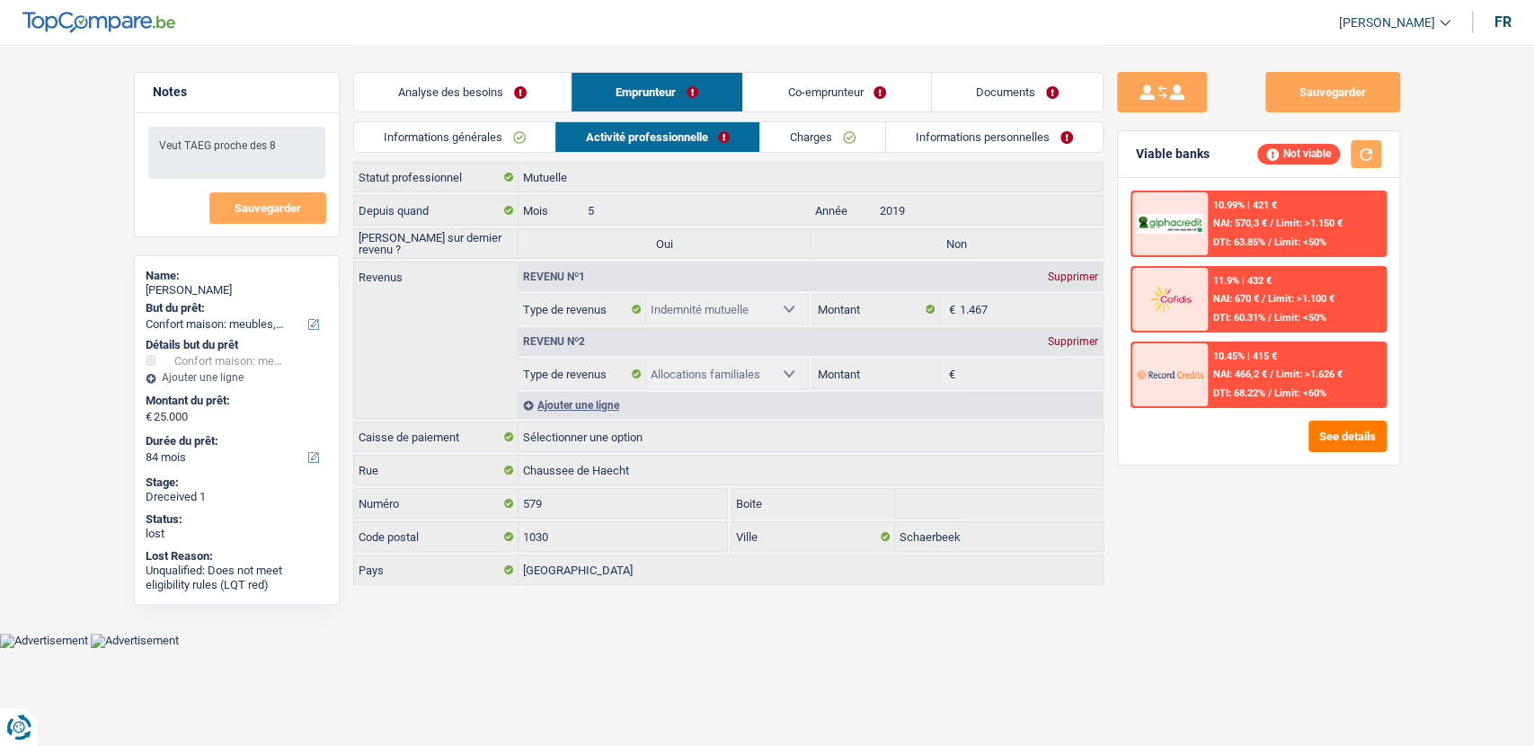
click at [880, 88] on link "Co-emprunteur" at bounding box center [836, 92] width 187 height 39
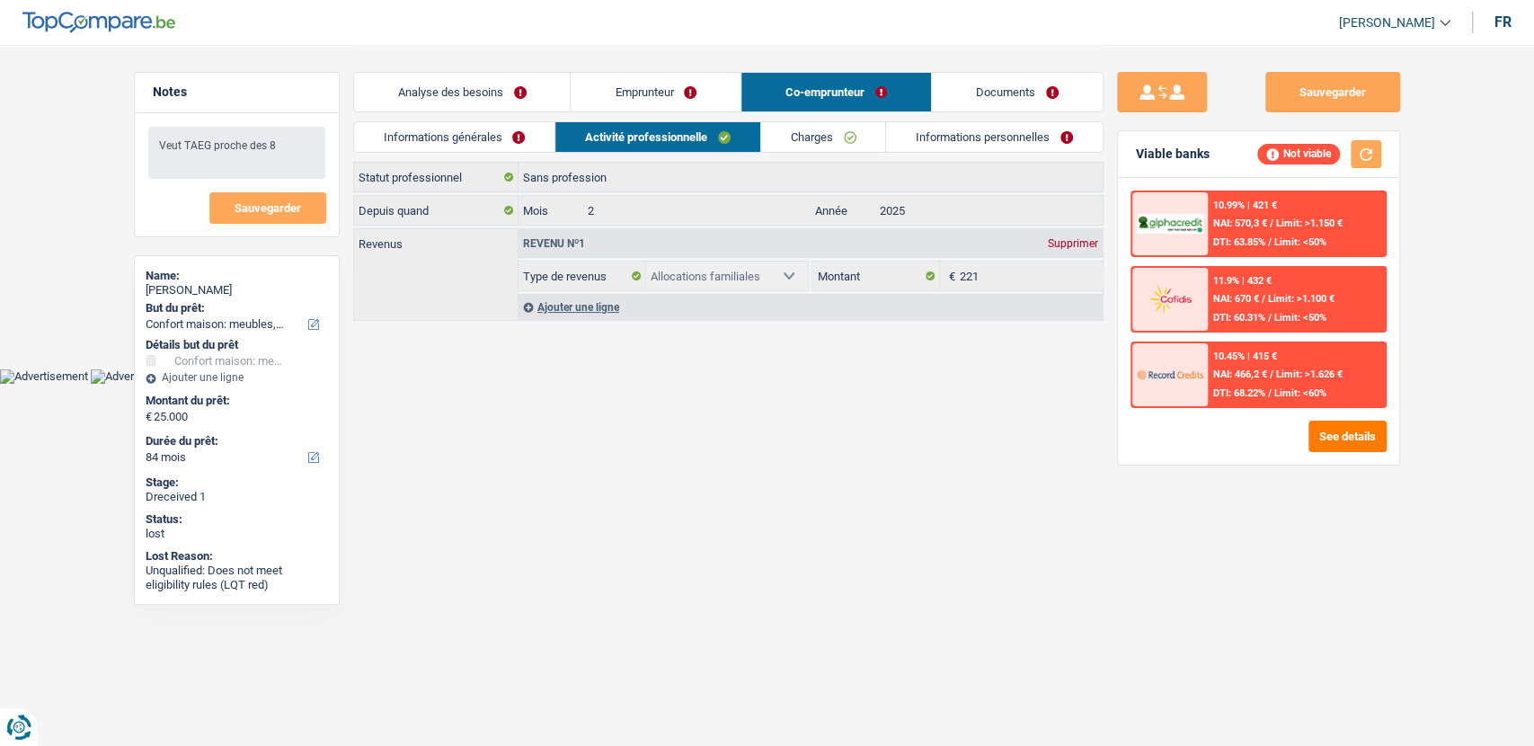
click at [880, 88] on link "Co-emprunteur" at bounding box center [836, 92] width 190 height 39
click at [984, 96] on link "Documents" at bounding box center [1017, 92] width 171 height 39
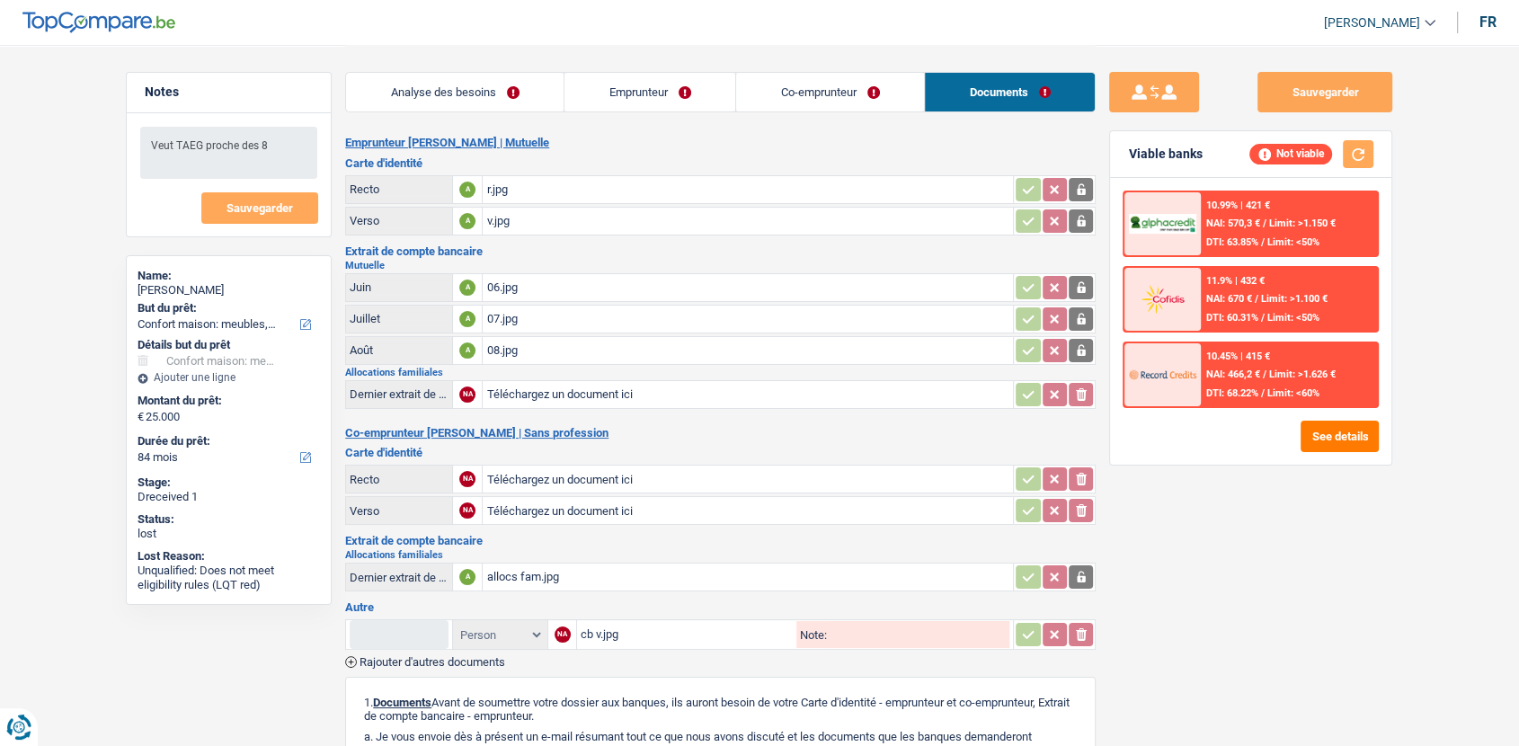
click at [643, 93] on link "Emprunteur" at bounding box center [649, 92] width 171 height 39
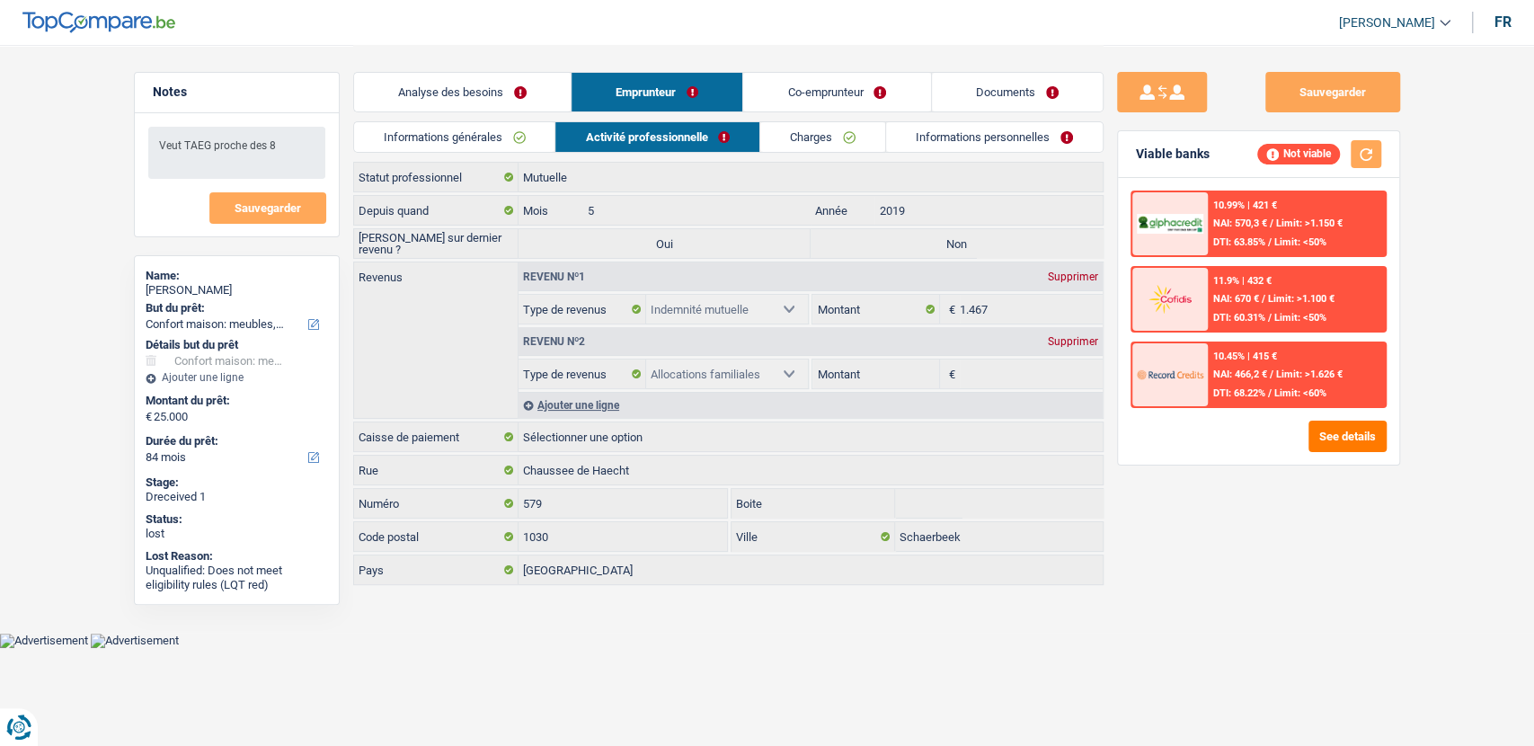
click at [483, 135] on link "Informations générales" at bounding box center [454, 137] width 201 height 30
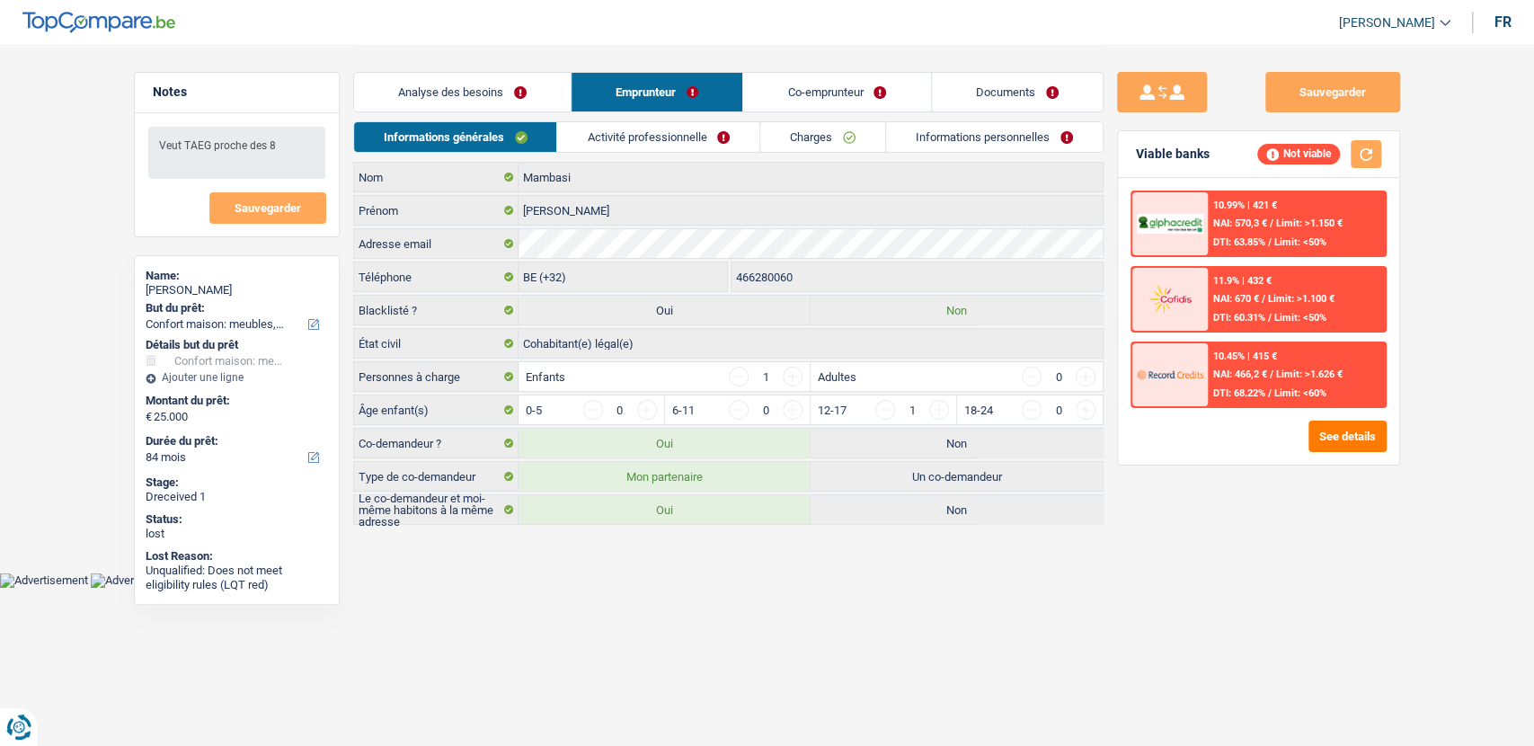
click at [601, 149] on link "Activité professionnelle" at bounding box center [658, 137] width 202 height 30
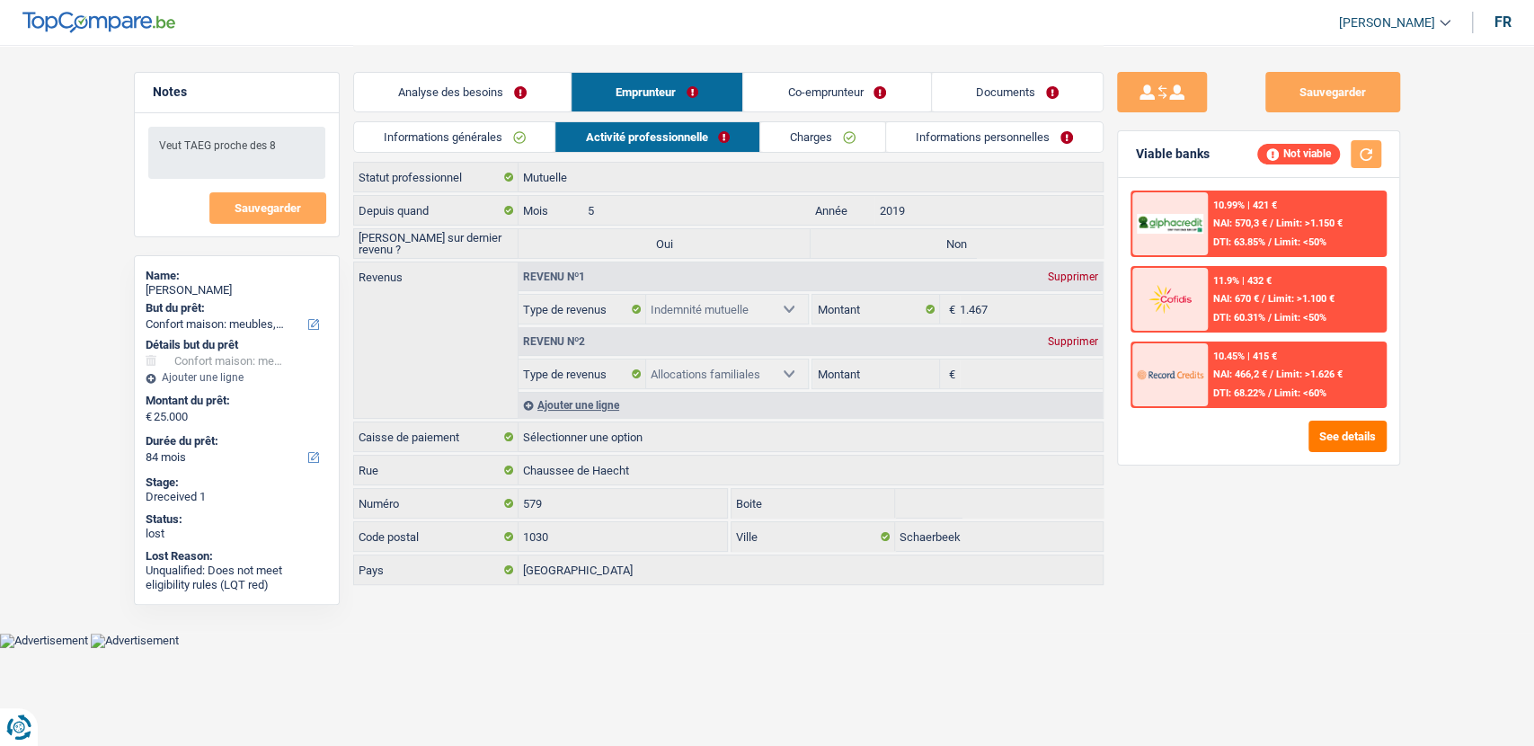
click at [855, 101] on link "Co-emprunteur" at bounding box center [836, 92] width 187 height 39
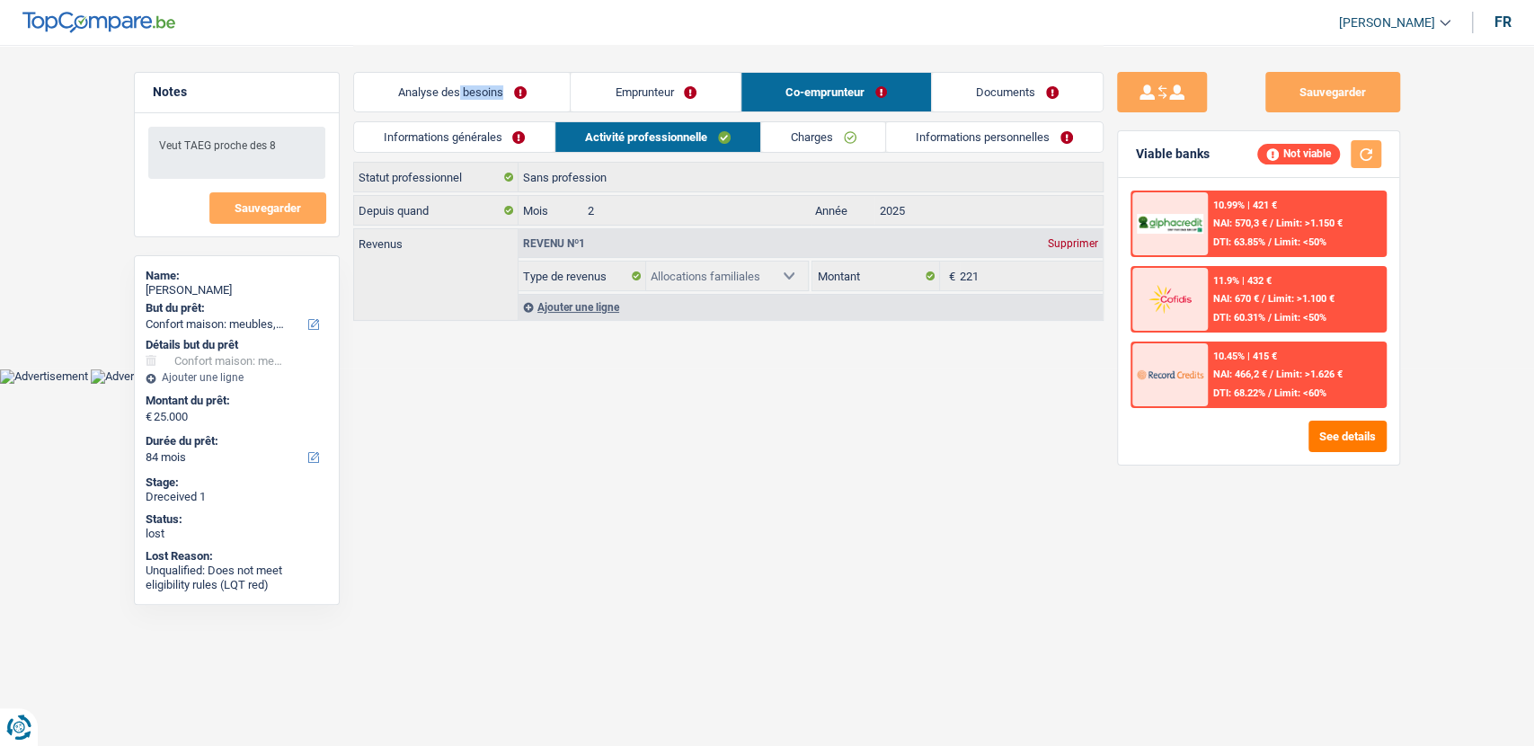
drag, startPoint x: 475, startPoint y: 116, endPoint x: 457, endPoint y: 89, distance: 32.4
click at [457, 89] on div "Analyse des besoins Emprunteur Co-emprunteur Documents" at bounding box center [728, 83] width 750 height 76
click at [457, 89] on link "Analyse des besoins" at bounding box center [462, 92] width 217 height 39
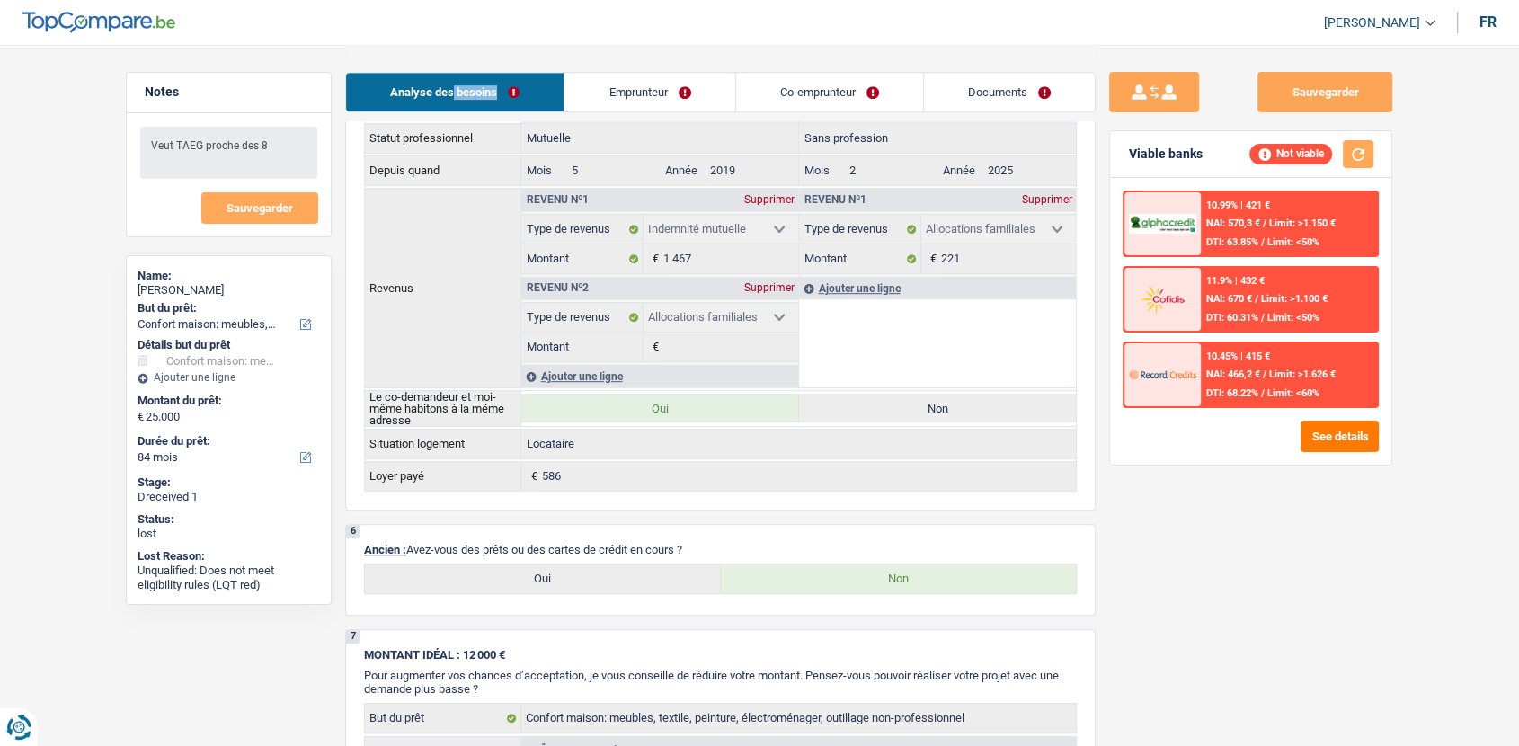
scroll to position [891, 0]
